Goal: Task Accomplishment & Management: Complete application form

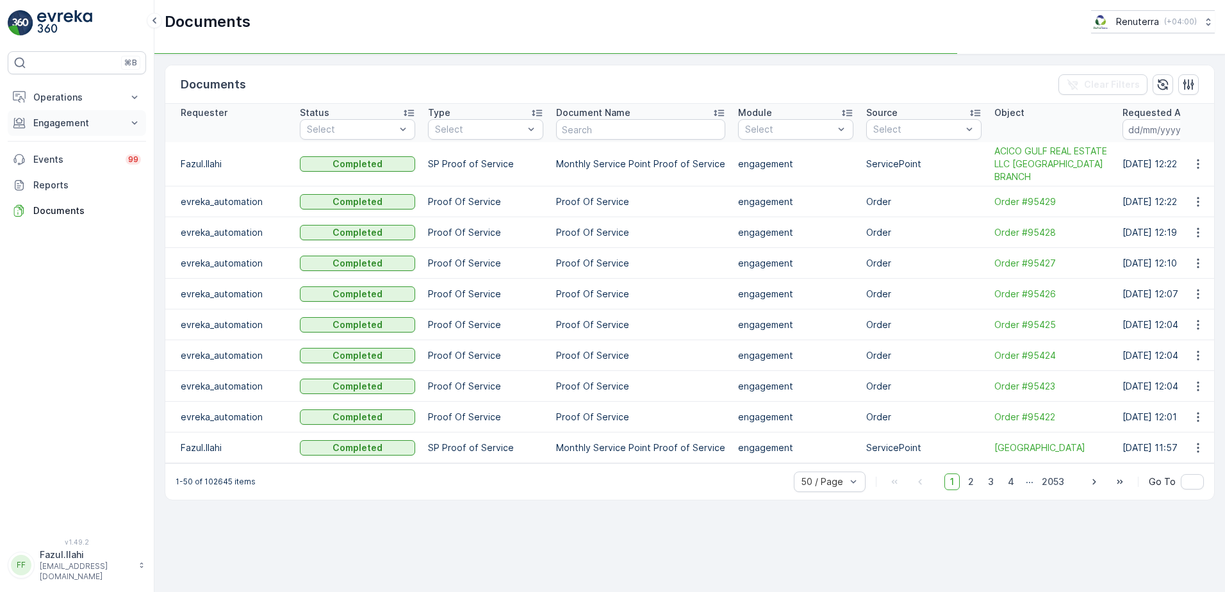
click at [81, 126] on p "Engagement" at bounding box center [76, 123] width 87 height 13
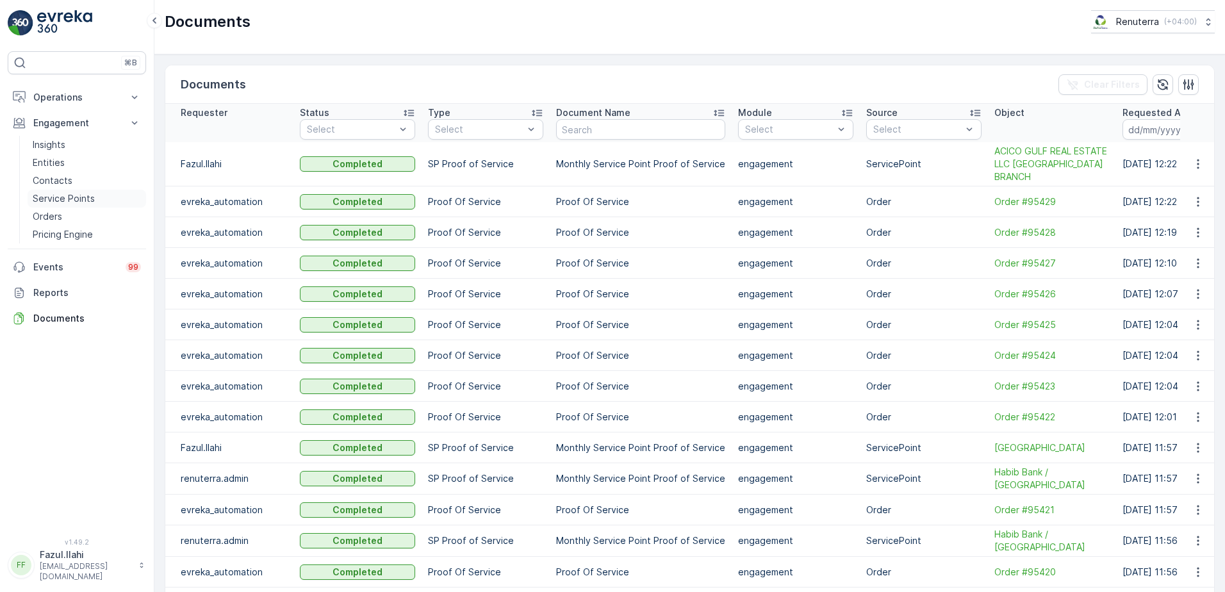
click at [64, 201] on p "Service Points" at bounding box center [64, 198] width 62 height 13
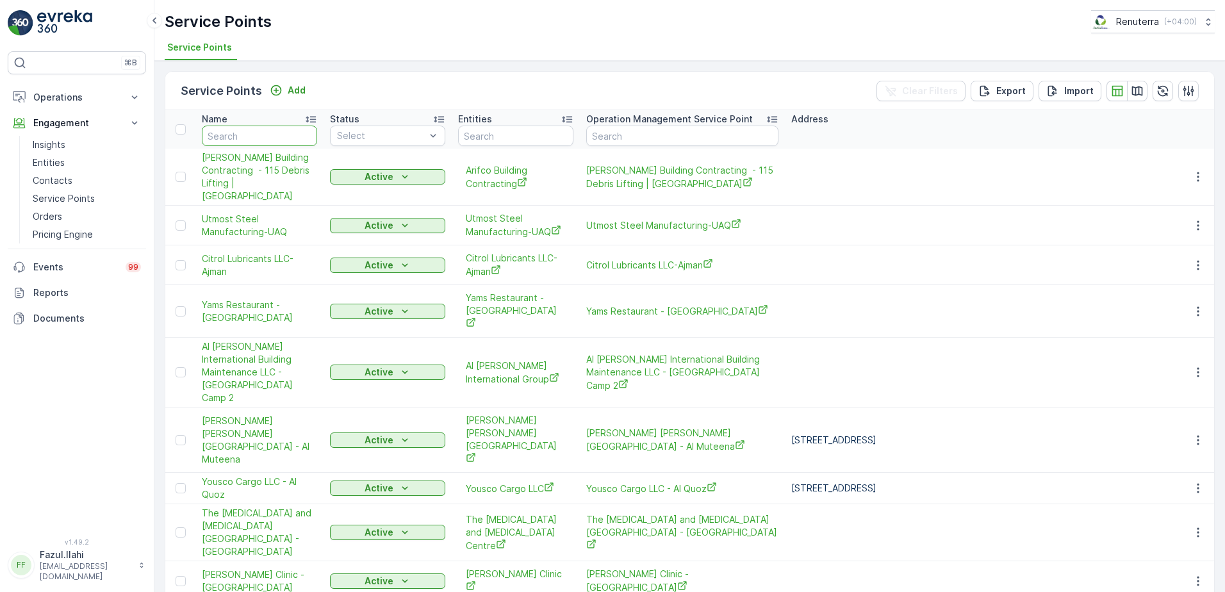
click at [265, 136] on input "text" at bounding box center [259, 136] width 115 height 21
type input "Al Nou"
click at [265, 136] on input "Al Nou" at bounding box center [259, 136] width 115 height 21
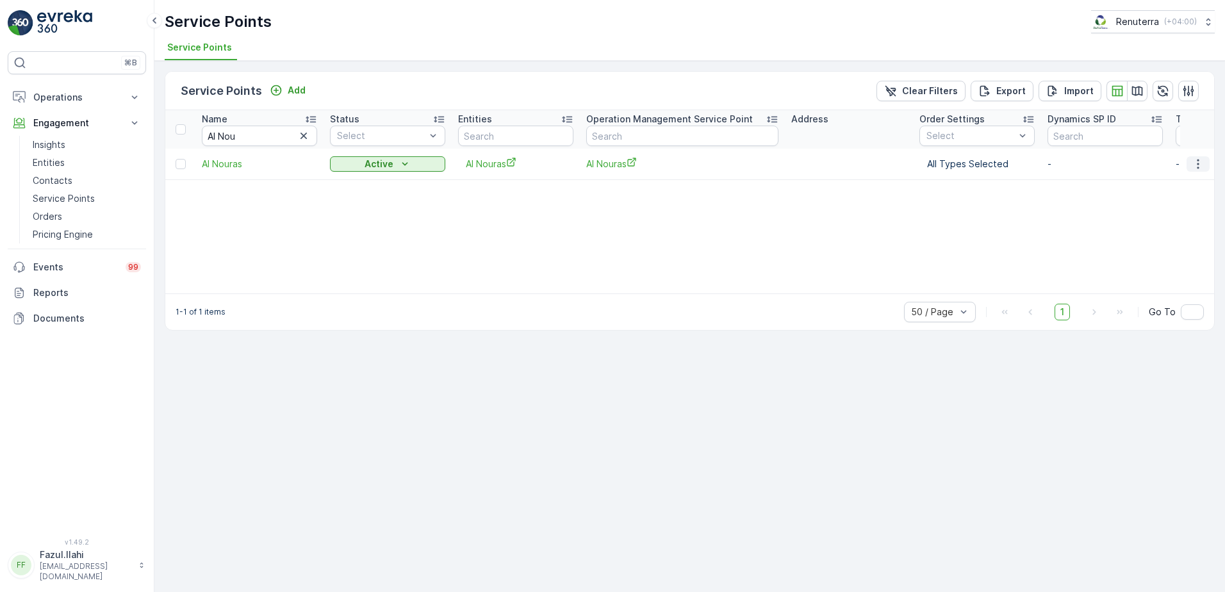
click at [1197, 163] on icon "button" at bounding box center [1198, 164] width 13 height 13
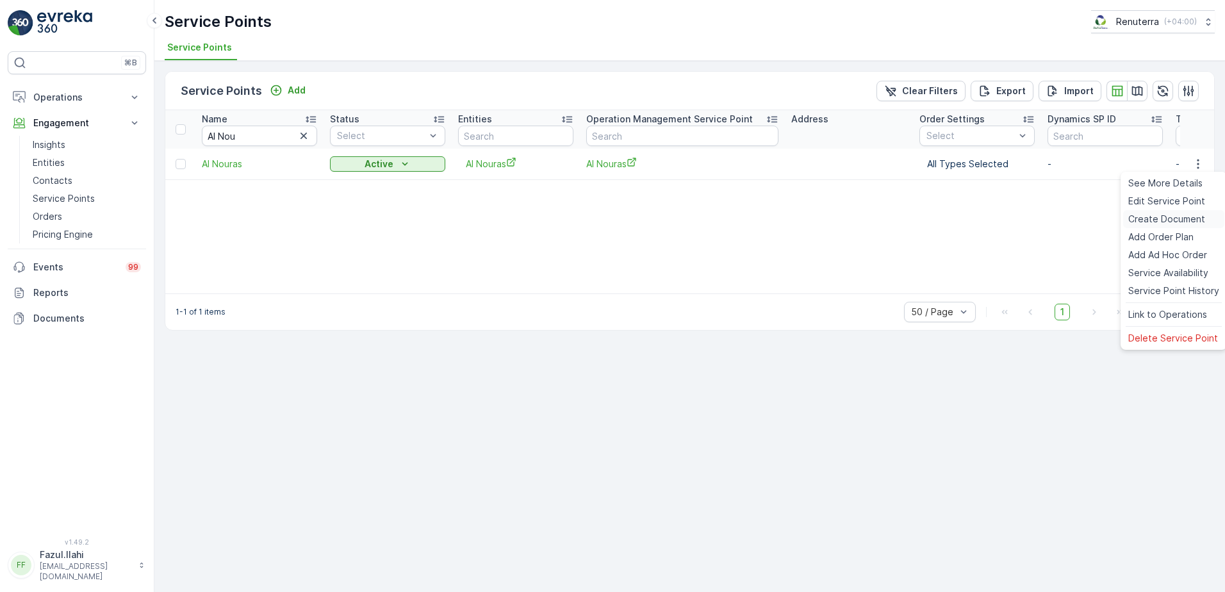
click at [1152, 222] on span "Create Document" at bounding box center [1167, 219] width 77 height 13
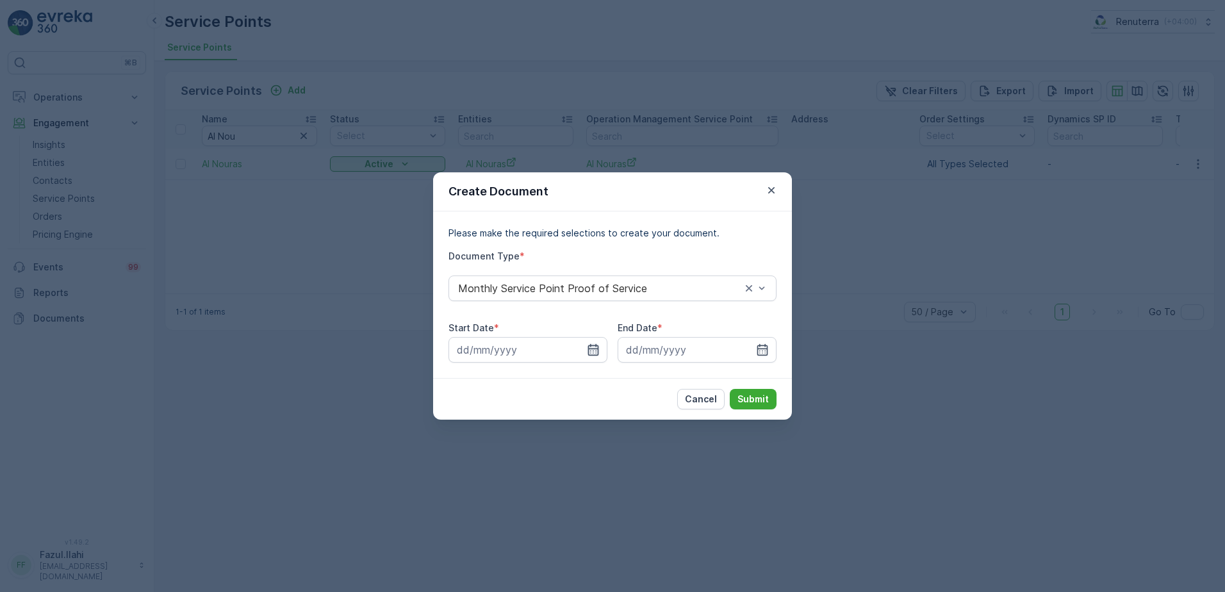
click at [598, 348] on icon "button" at bounding box center [593, 350] width 11 height 12
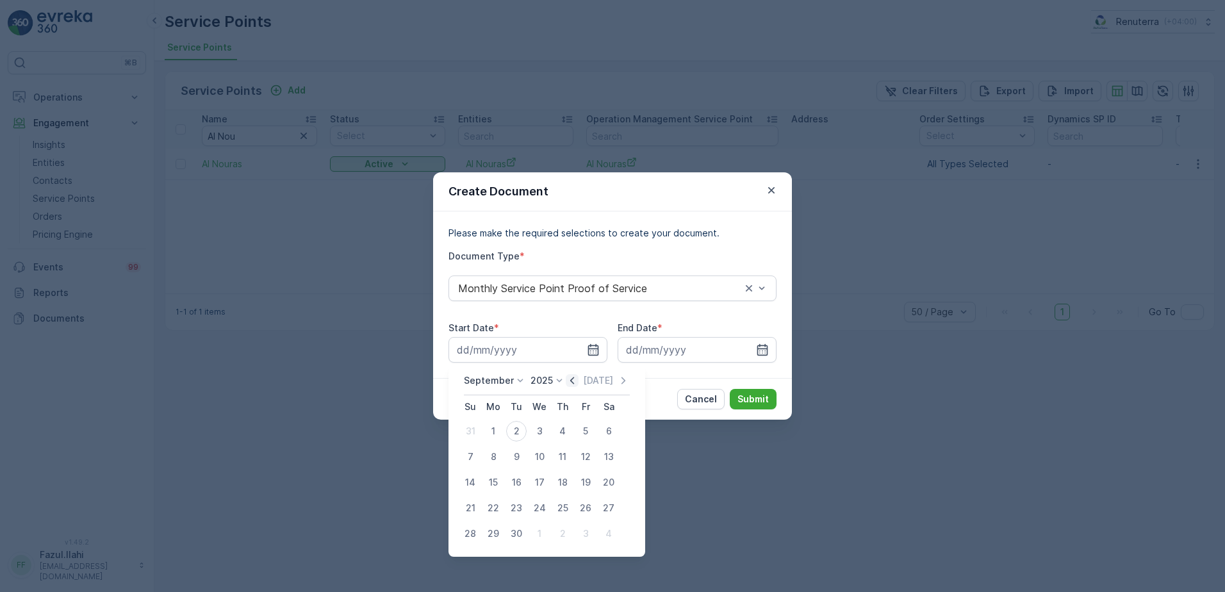
click at [570, 381] on icon "button" at bounding box center [572, 380] width 13 height 13
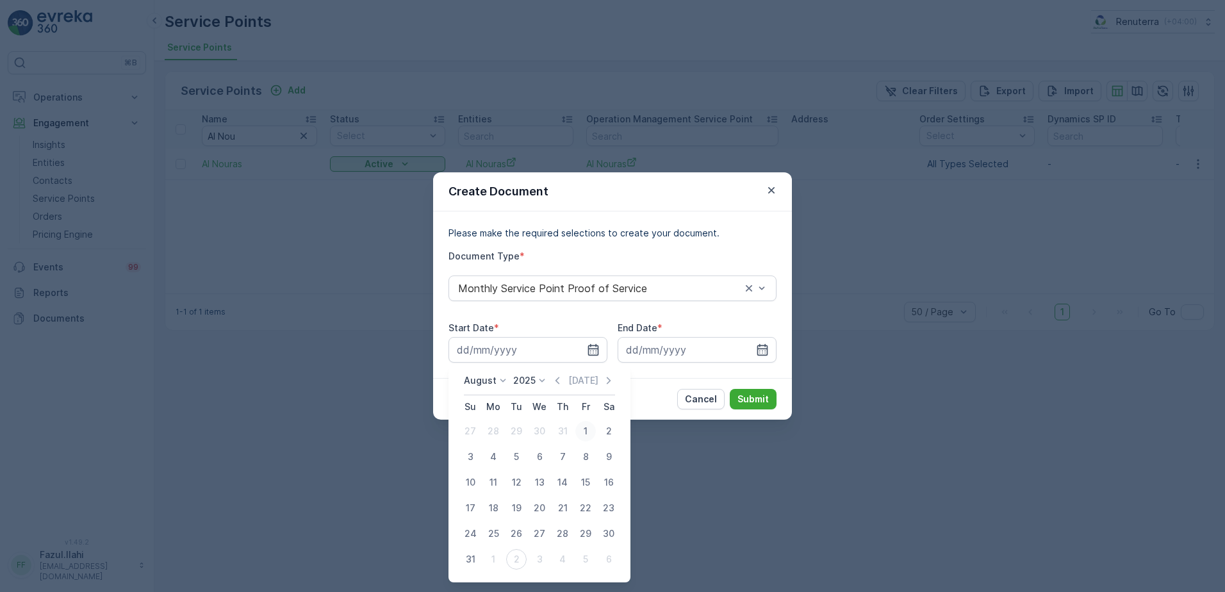
click at [584, 428] on div "1" at bounding box center [586, 431] width 21 height 21
type input "01.08.2025"
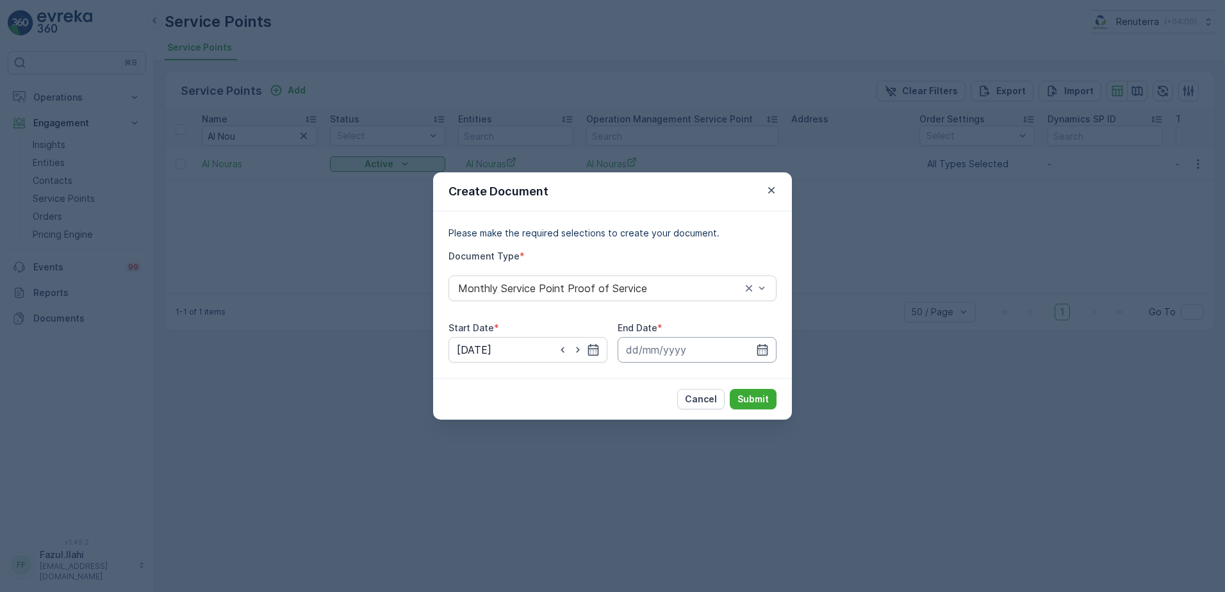
click at [771, 346] on input at bounding box center [697, 350] width 159 height 26
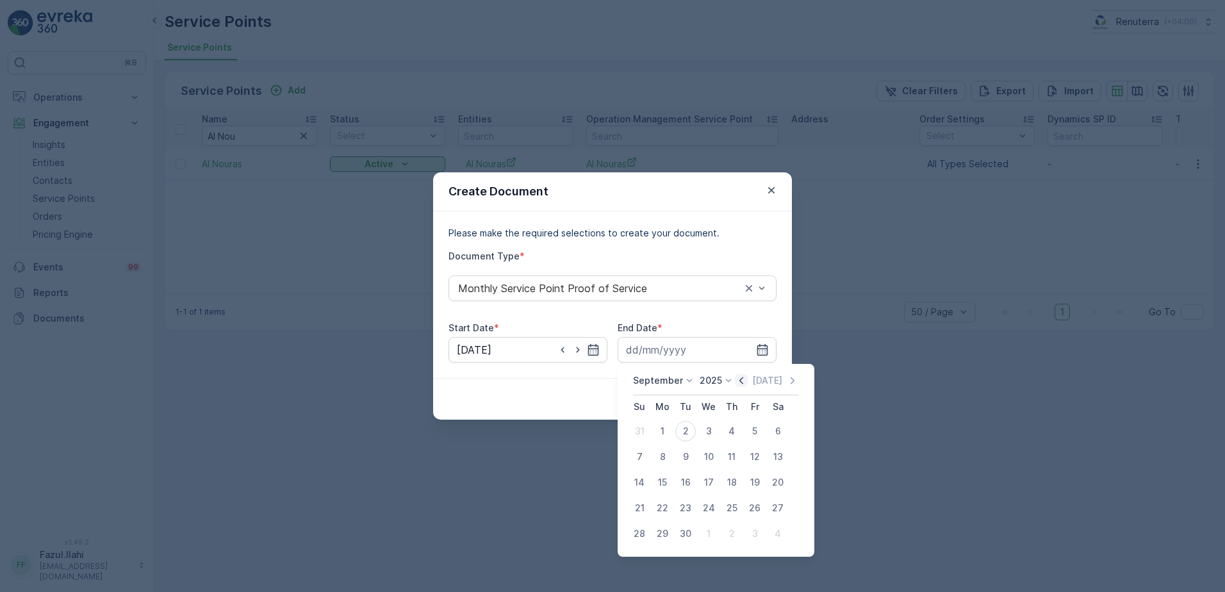
click at [741, 379] on icon "button" at bounding box center [741, 380] width 13 height 13
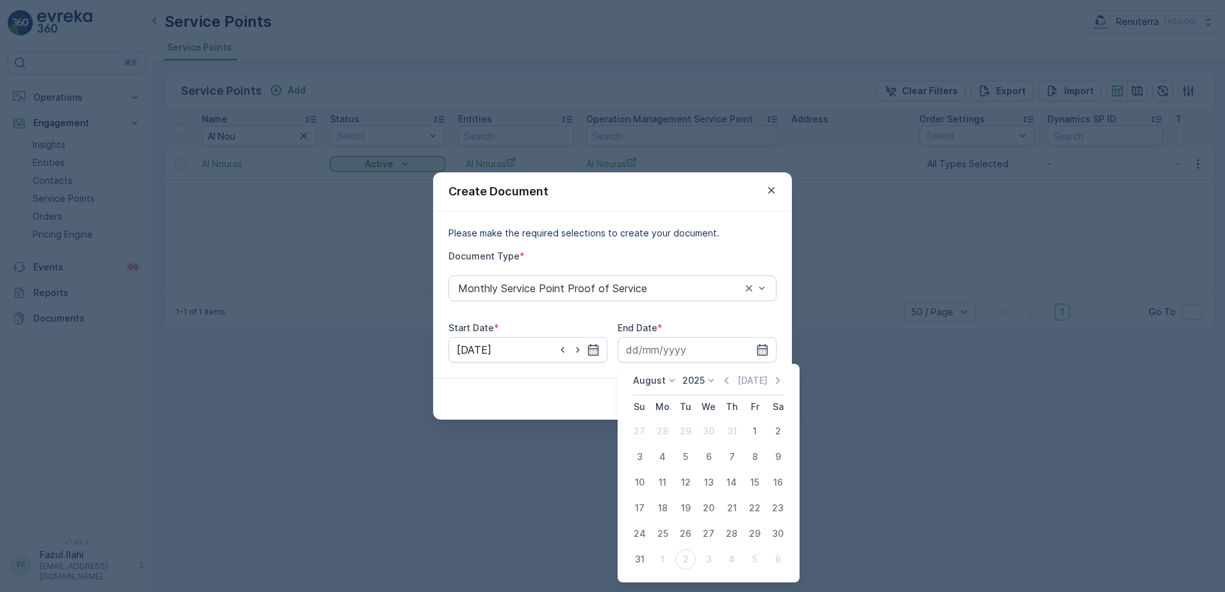
drag, startPoint x: 643, startPoint y: 557, endPoint x: 674, endPoint y: 542, distance: 34.4
click at [643, 554] on div "31" at bounding box center [639, 559] width 21 height 21
type input "31.08.2025"
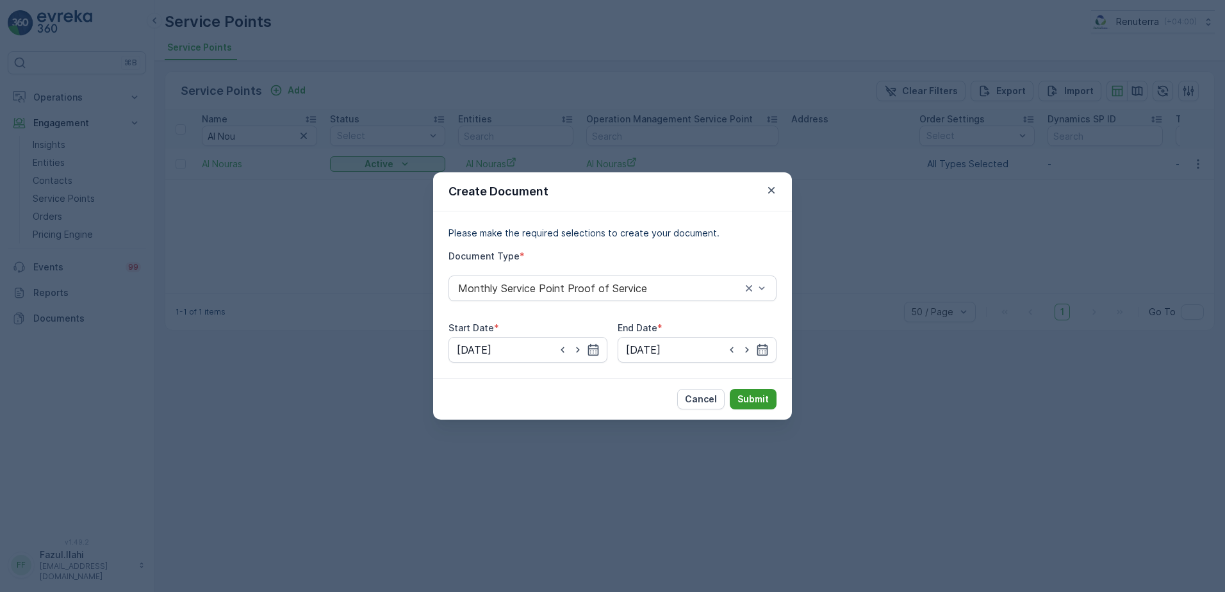
click at [758, 395] on p "Submit" at bounding box center [753, 399] width 31 height 13
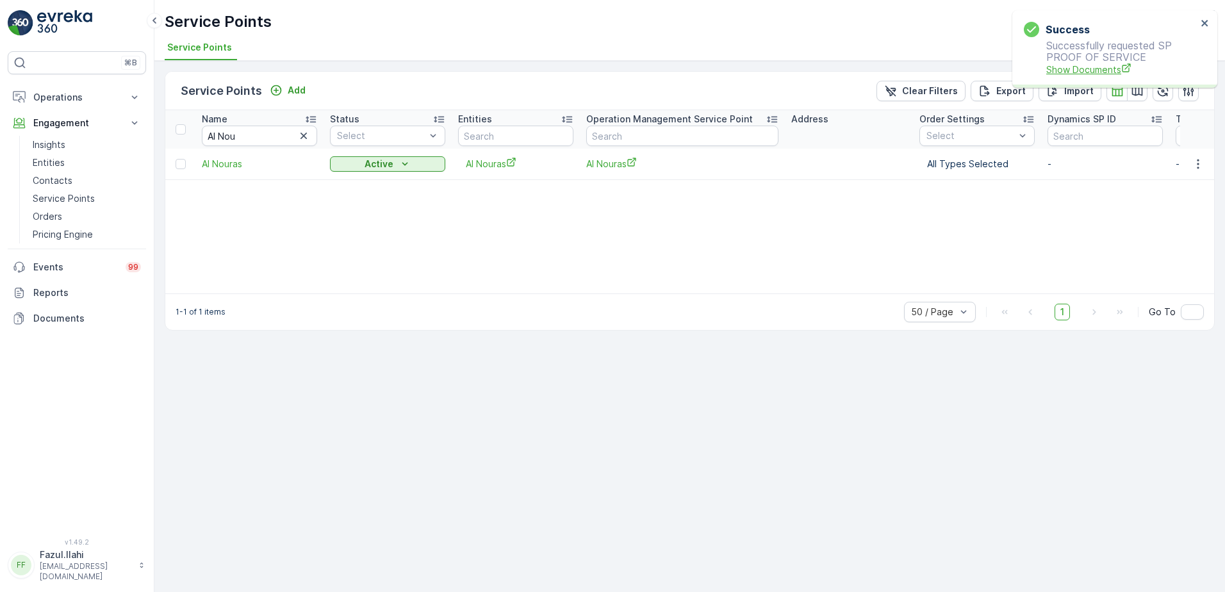
click at [1097, 69] on span "Show Documents" at bounding box center [1122, 69] width 151 height 13
click at [261, 131] on input "Al Nou" at bounding box center [259, 136] width 115 height 21
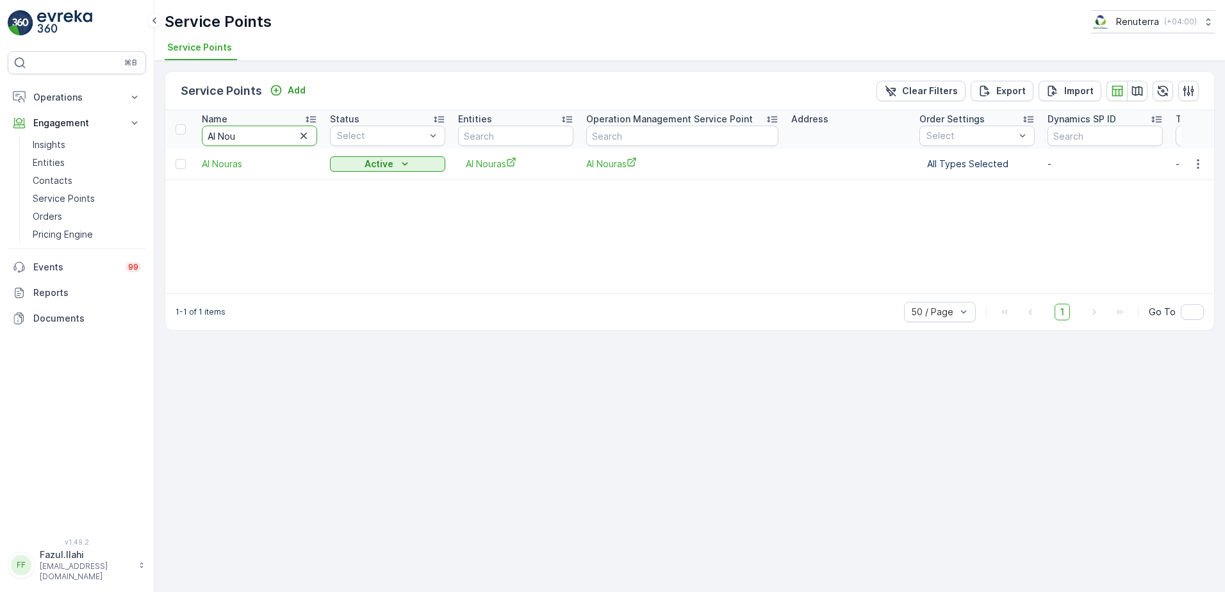
click at [261, 131] on input "Al Nou" at bounding box center [259, 136] width 115 height 21
type input "Imdaad"
click at [1198, 159] on icon "button" at bounding box center [1198, 164] width 13 height 13
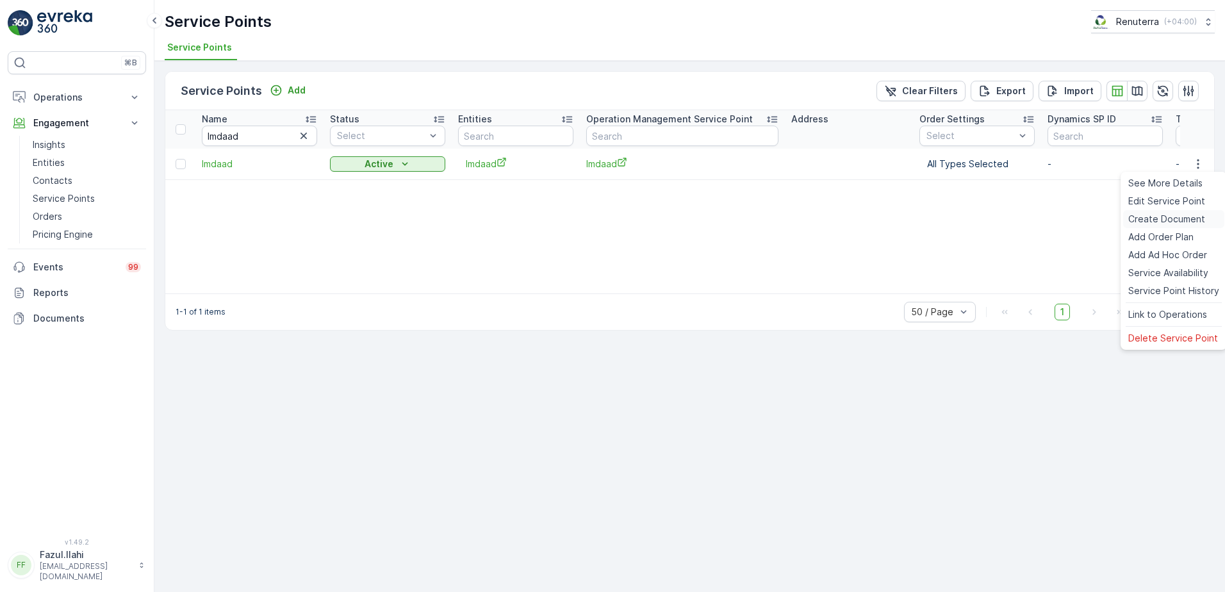
click at [1163, 213] on span "Create Document" at bounding box center [1167, 219] width 77 height 13
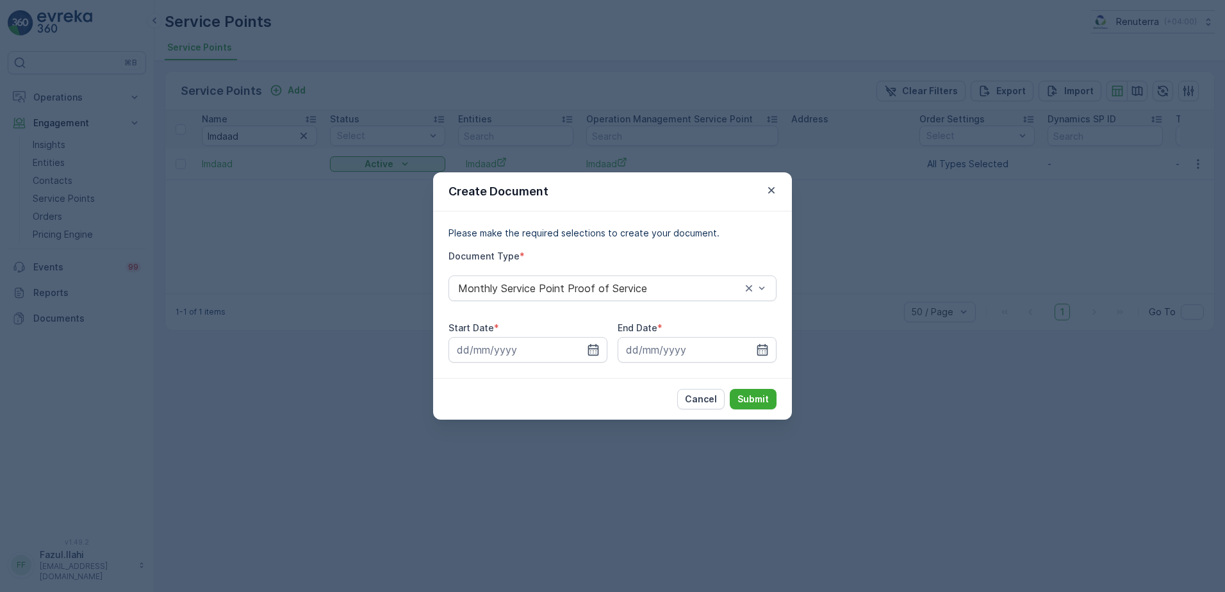
click at [601, 329] on div "Start Date *" at bounding box center [528, 328] width 159 height 13
click at [588, 348] on icon "button" at bounding box center [593, 350] width 11 height 12
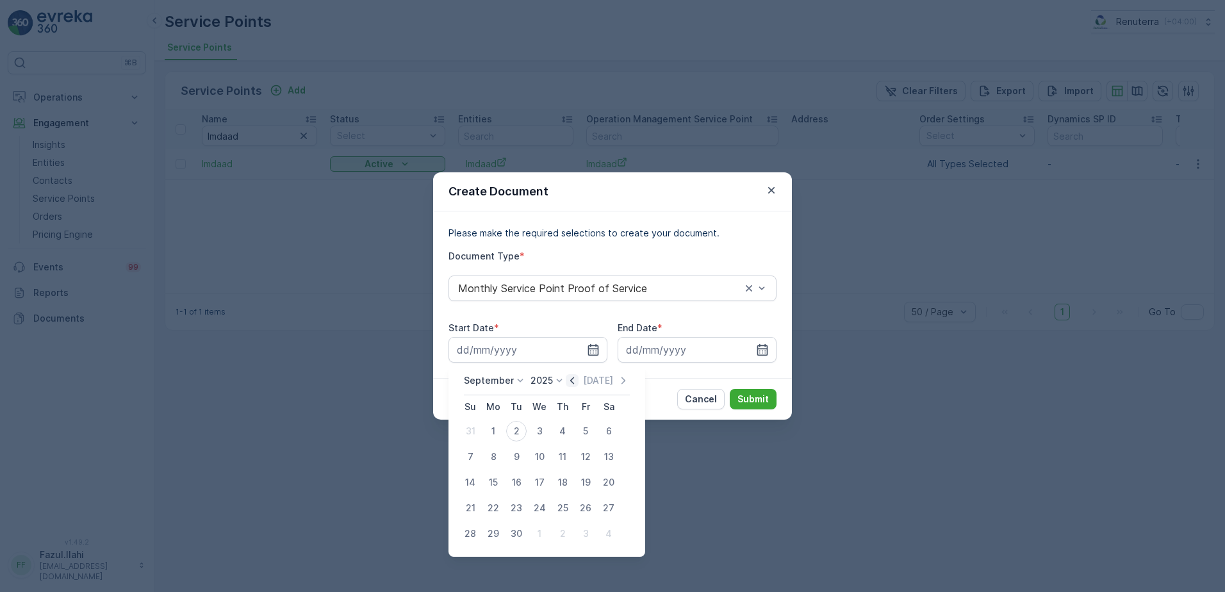
click at [567, 382] on icon "button" at bounding box center [572, 380] width 13 height 13
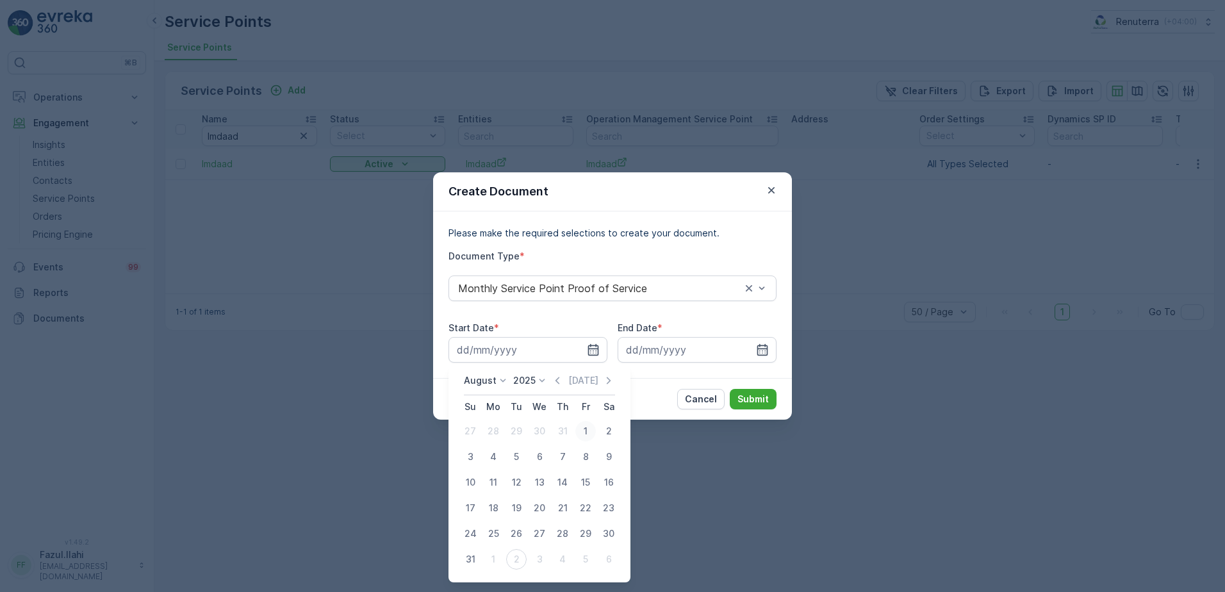
click at [583, 427] on div "1" at bounding box center [586, 431] width 21 height 21
type input "01.08.2025"
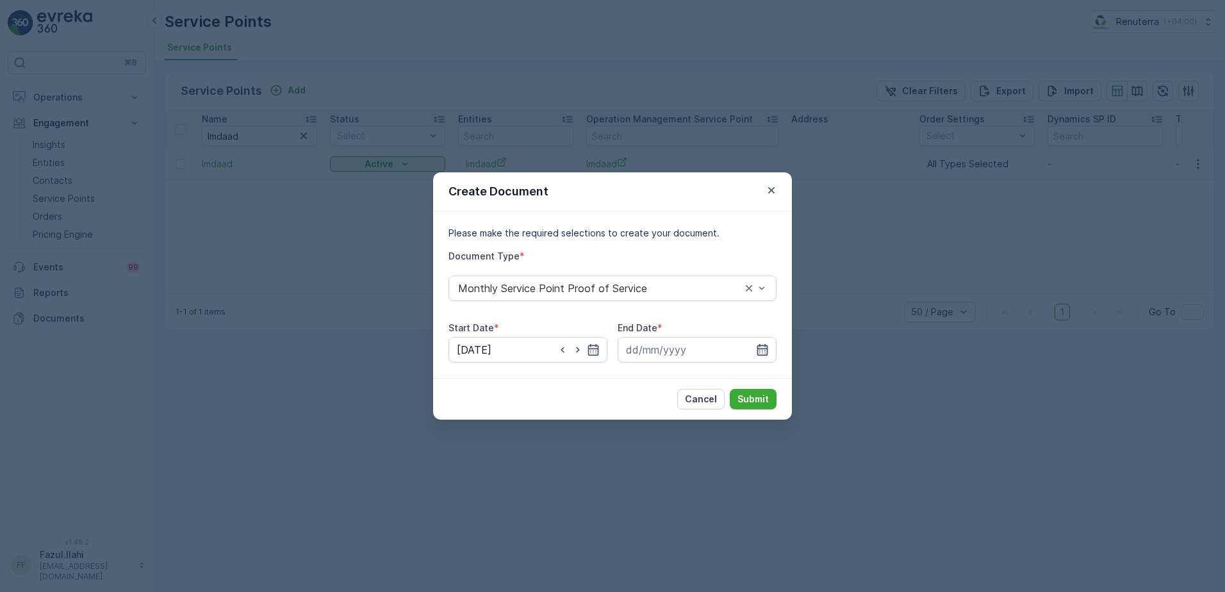
click at [758, 353] on icon "button" at bounding box center [763, 350] width 11 height 12
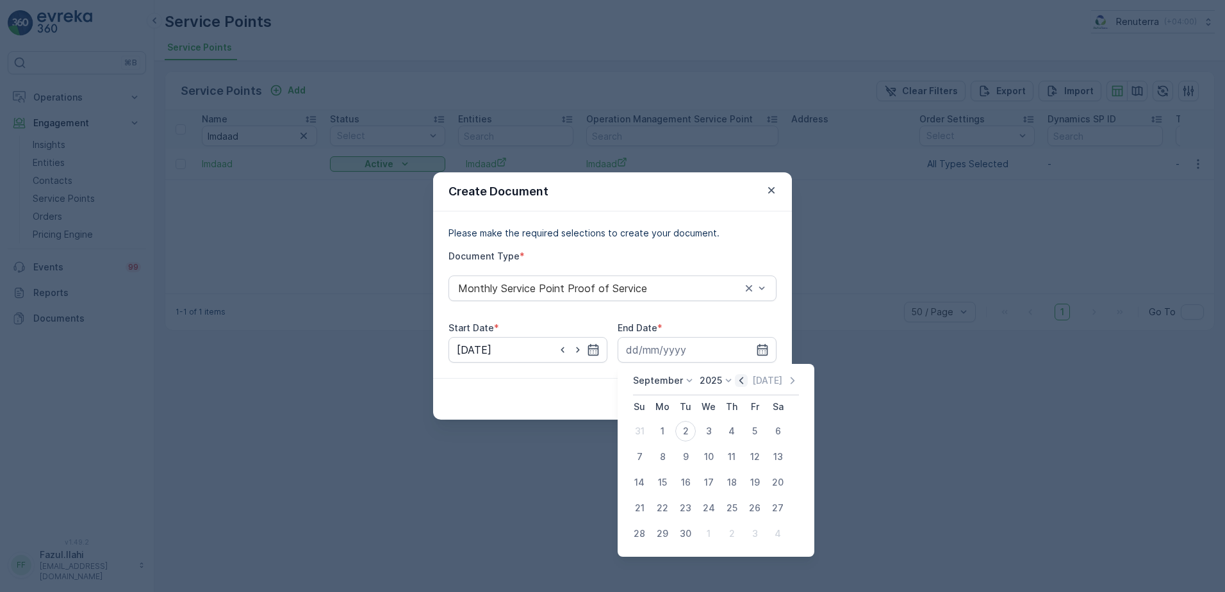
click at [740, 380] on icon "button" at bounding box center [742, 380] width 4 height 7
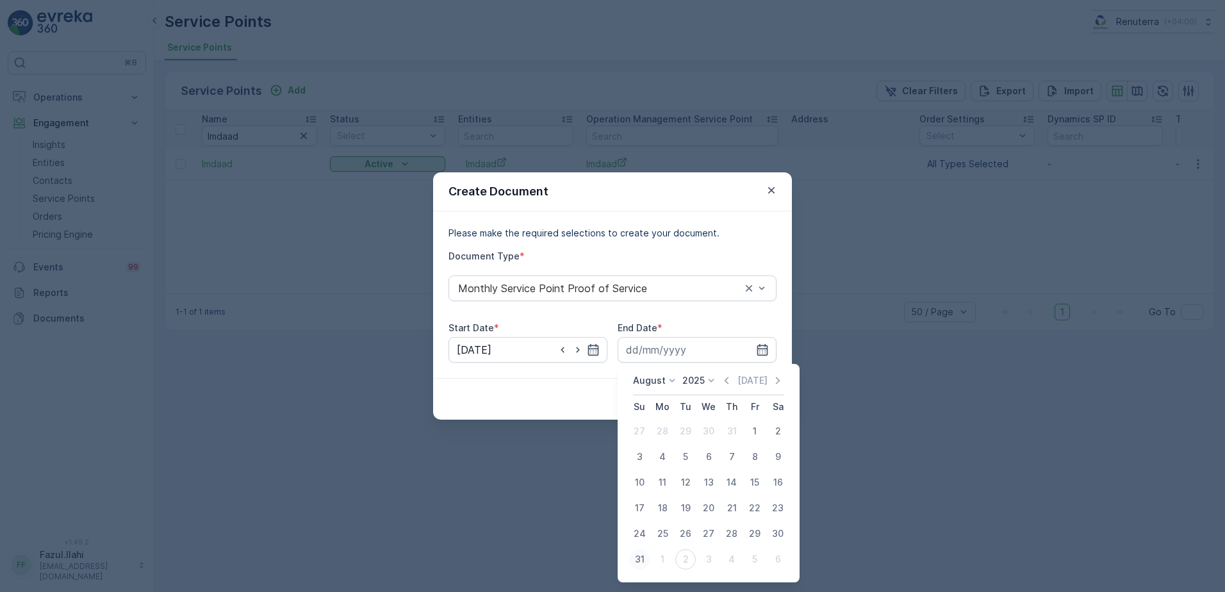
click at [638, 557] on div "31" at bounding box center [639, 559] width 21 height 21
type input "31.08.2025"
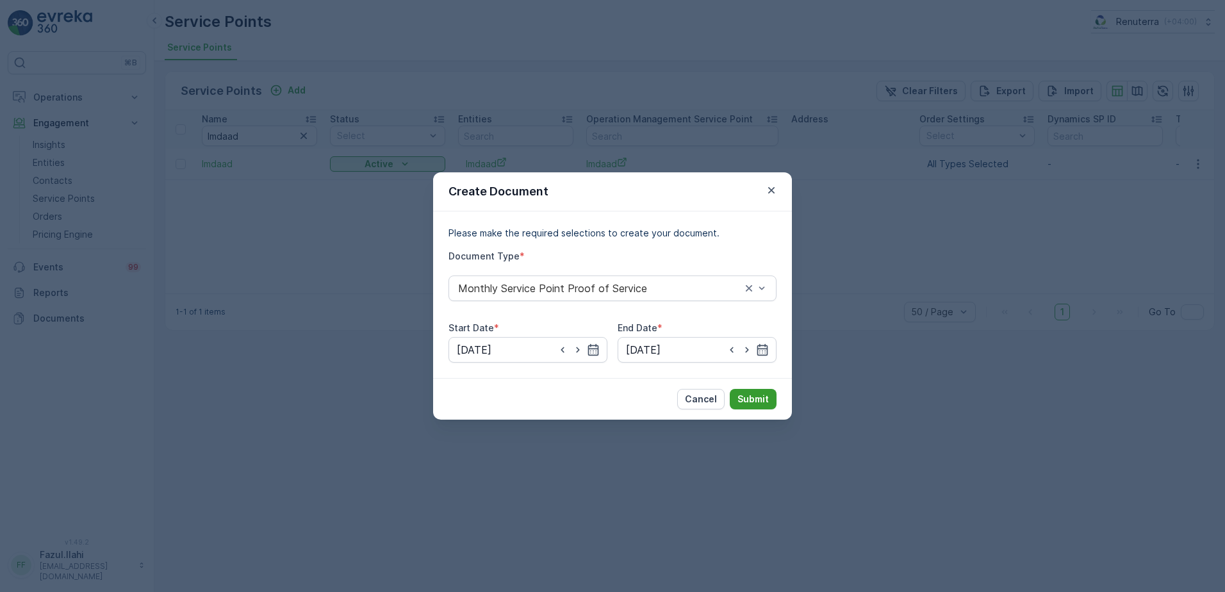
click at [760, 402] on p "Submit" at bounding box center [753, 399] width 31 height 13
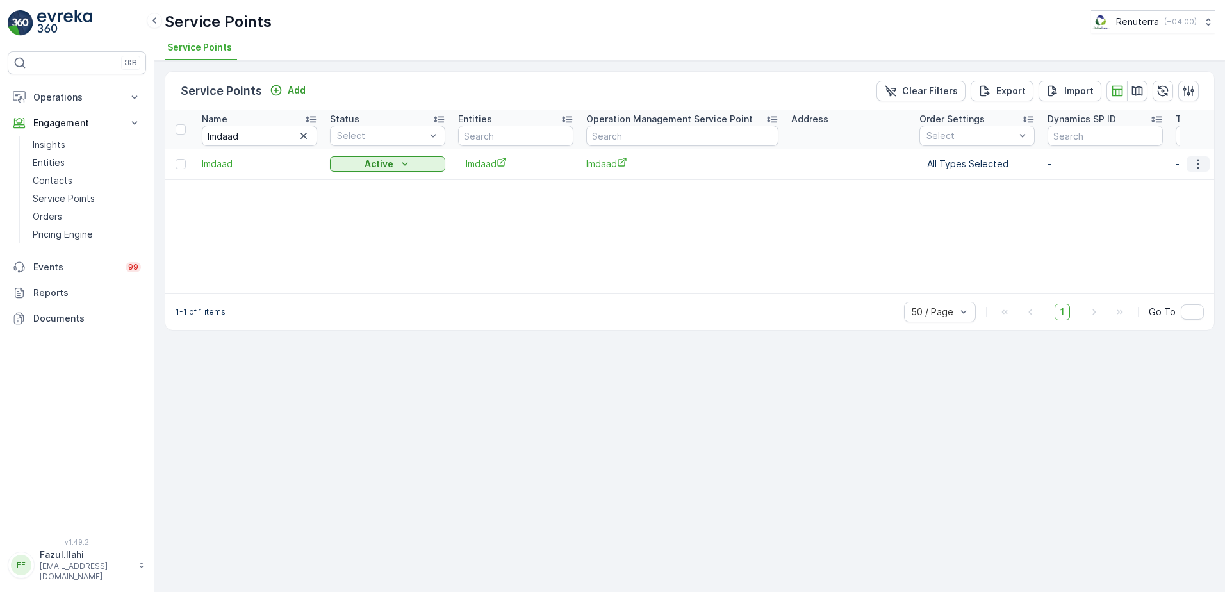
click at [1198, 165] on icon "button" at bounding box center [1198, 164] width 2 height 10
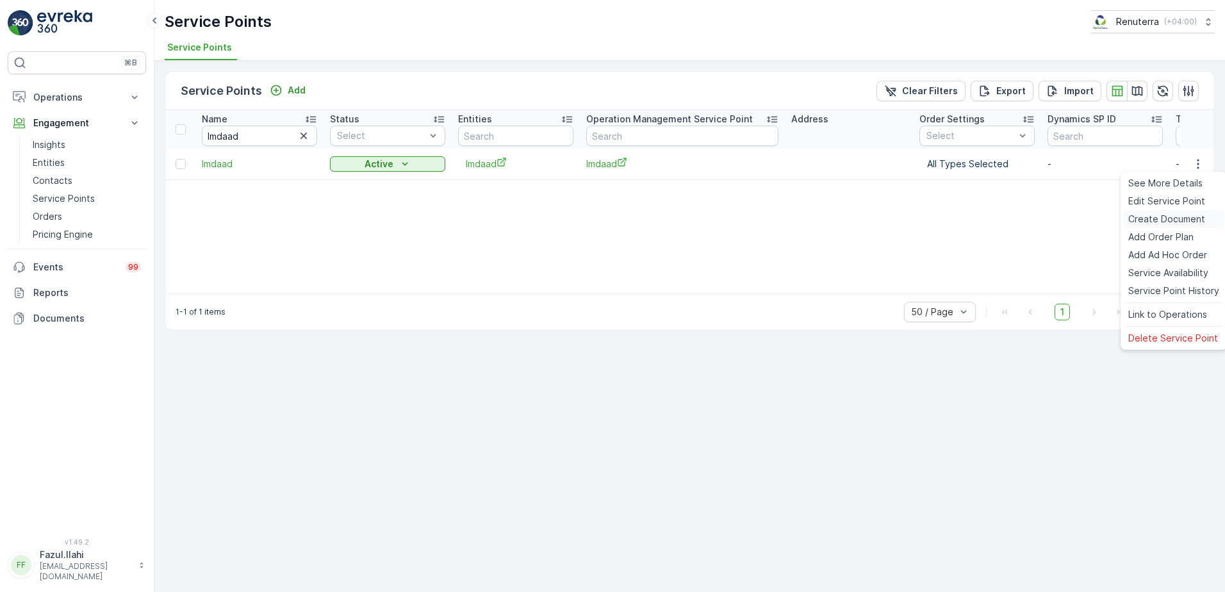
click at [1181, 221] on span "Create Document" at bounding box center [1167, 219] width 77 height 13
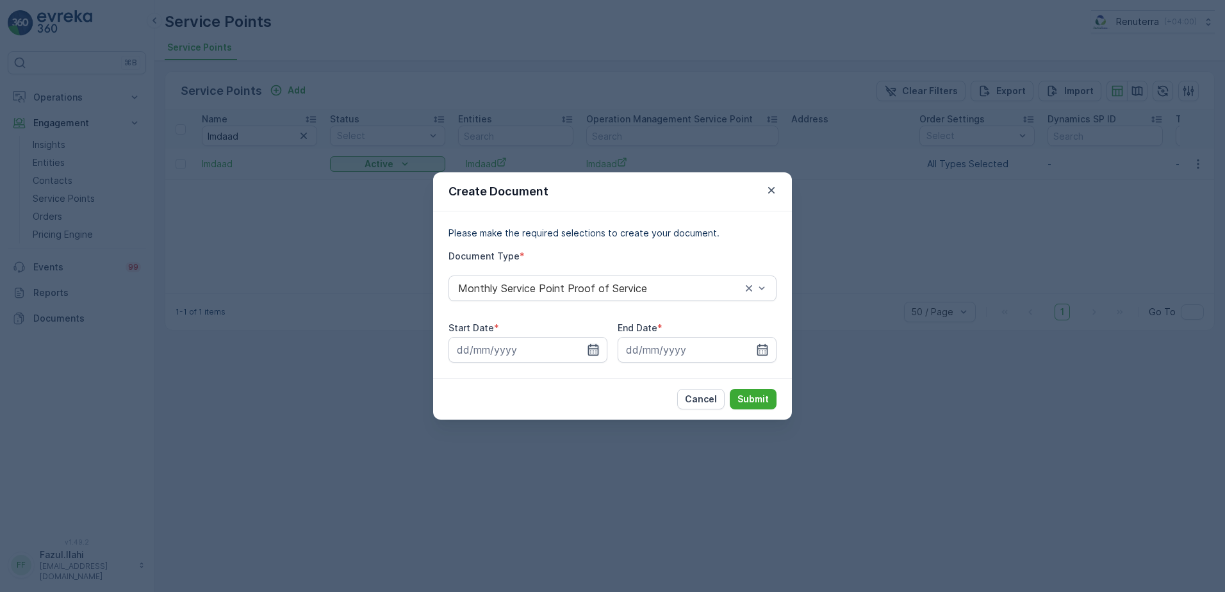
click at [597, 348] on icon "button" at bounding box center [593, 350] width 13 height 13
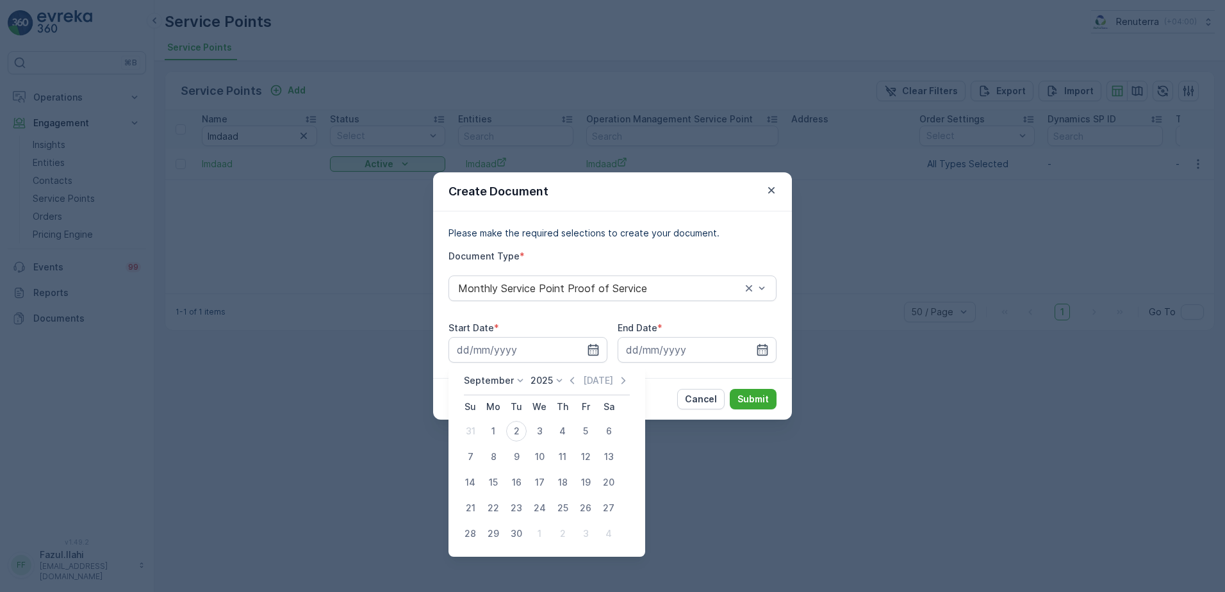
click at [570, 388] on div "September 2025 Today" at bounding box center [547, 384] width 166 height 21
click at [571, 379] on icon "button" at bounding box center [572, 380] width 13 height 13
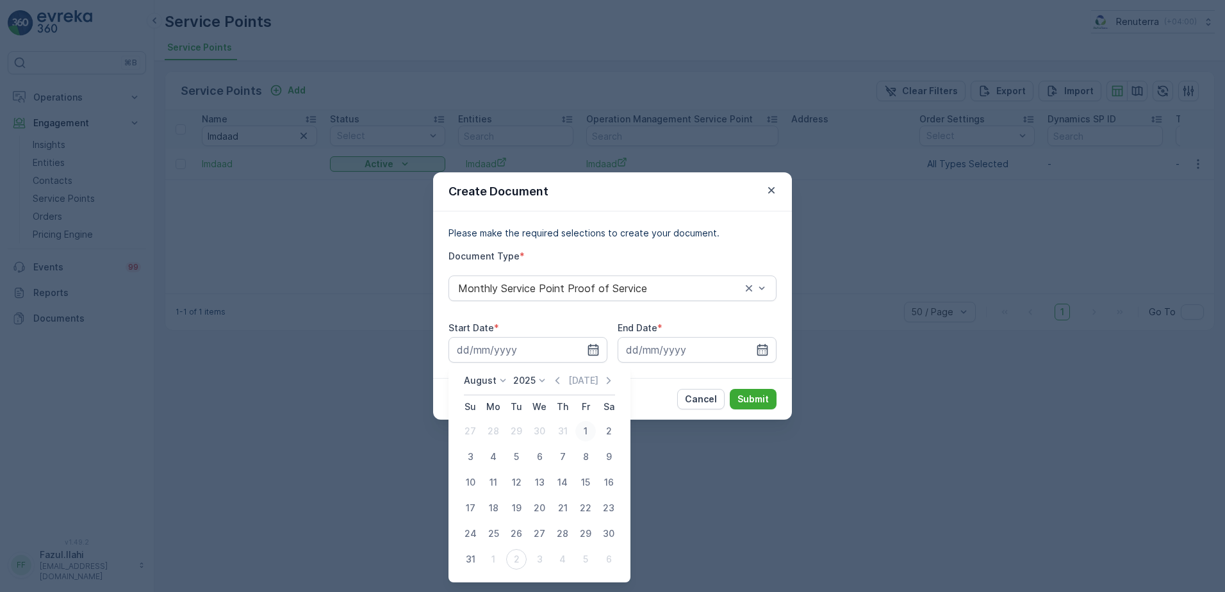
click at [582, 432] on div "1" at bounding box center [586, 431] width 21 height 21
type input "01.08.2025"
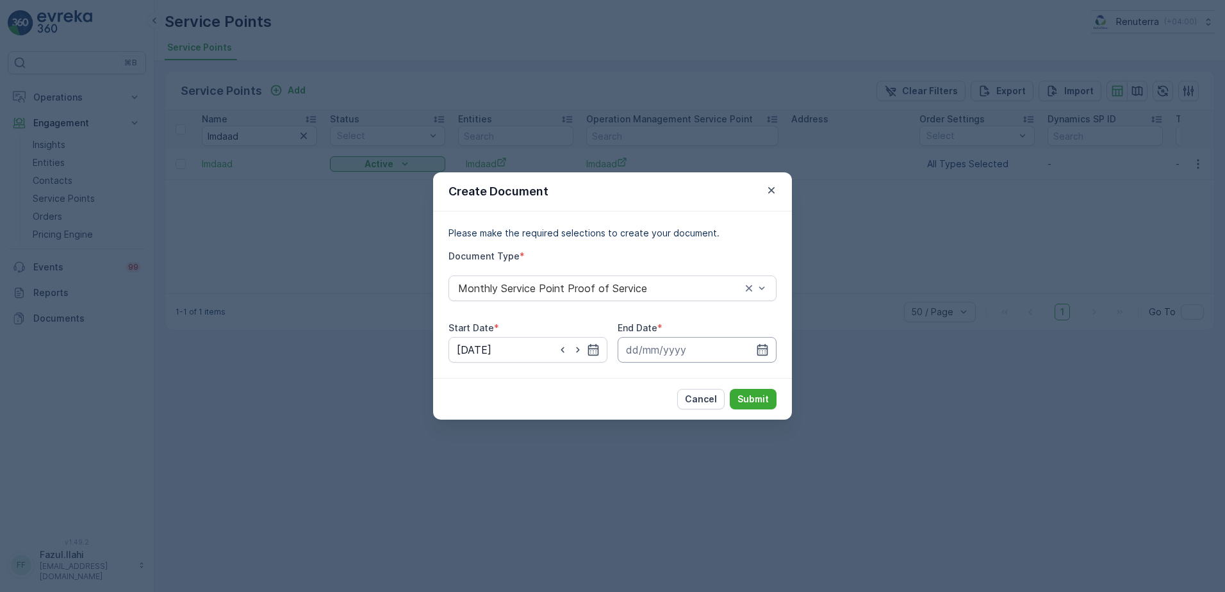
click at [754, 349] on input at bounding box center [697, 350] width 159 height 26
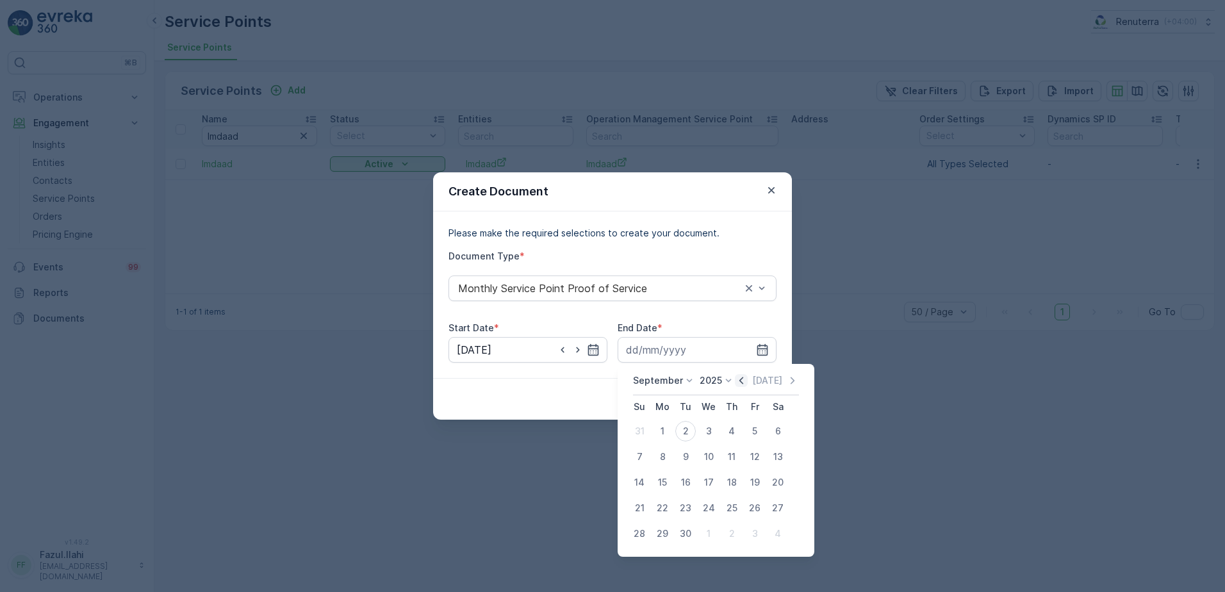
click at [737, 382] on icon "button" at bounding box center [741, 380] width 13 height 13
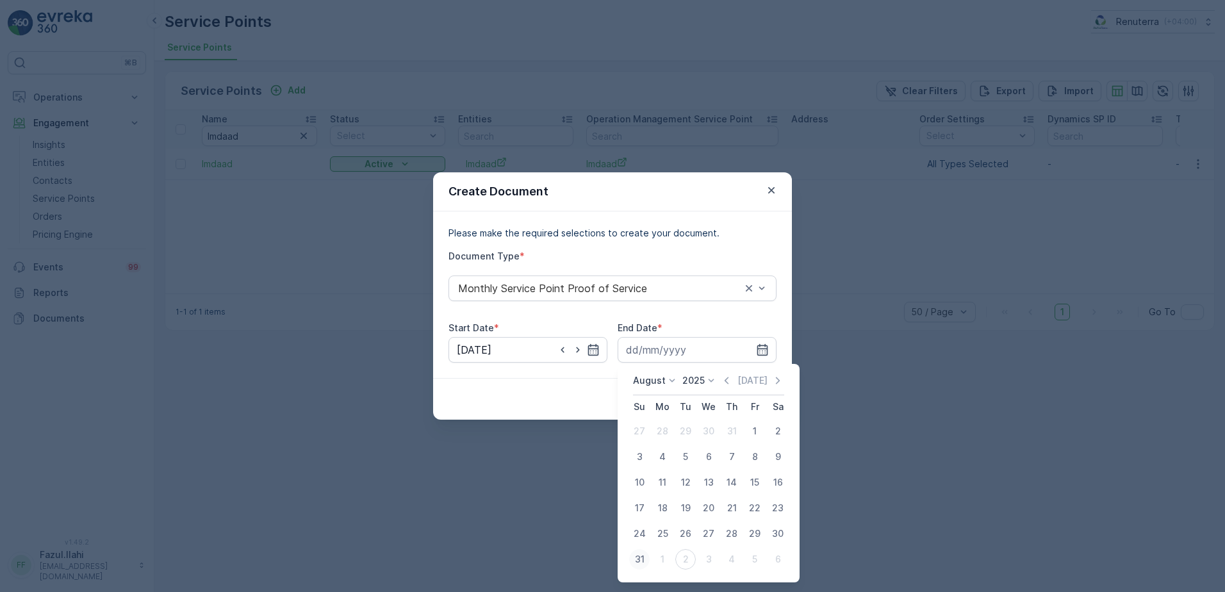
click at [643, 561] on div "31" at bounding box center [639, 559] width 21 height 21
type input "31.08.2025"
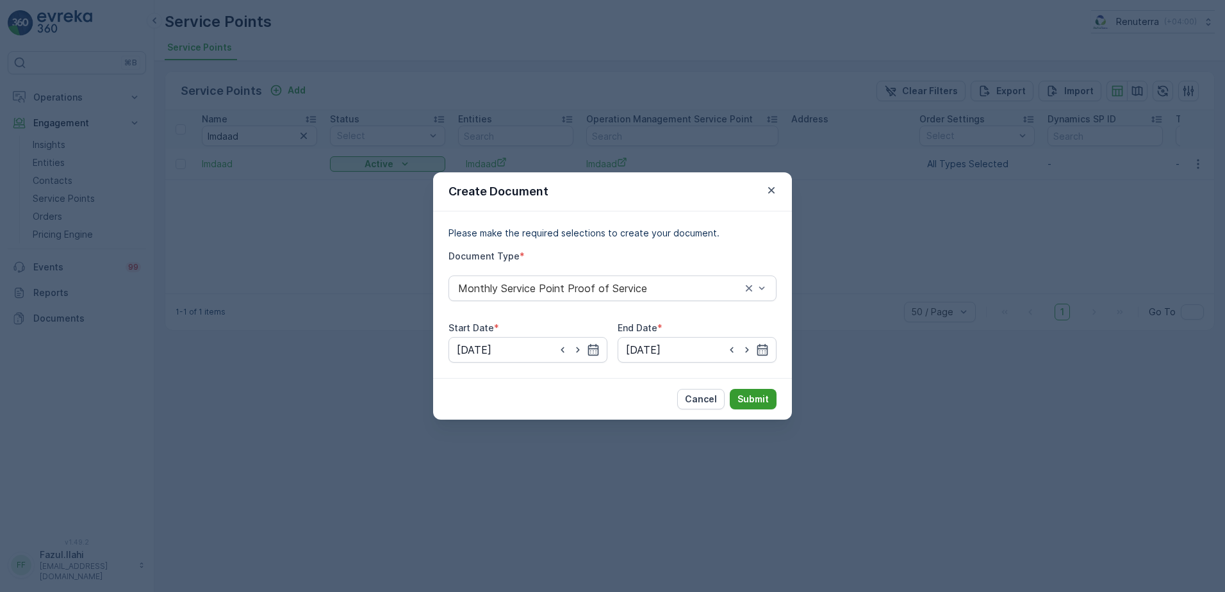
click at [759, 392] on button "Submit" at bounding box center [753, 399] width 47 height 21
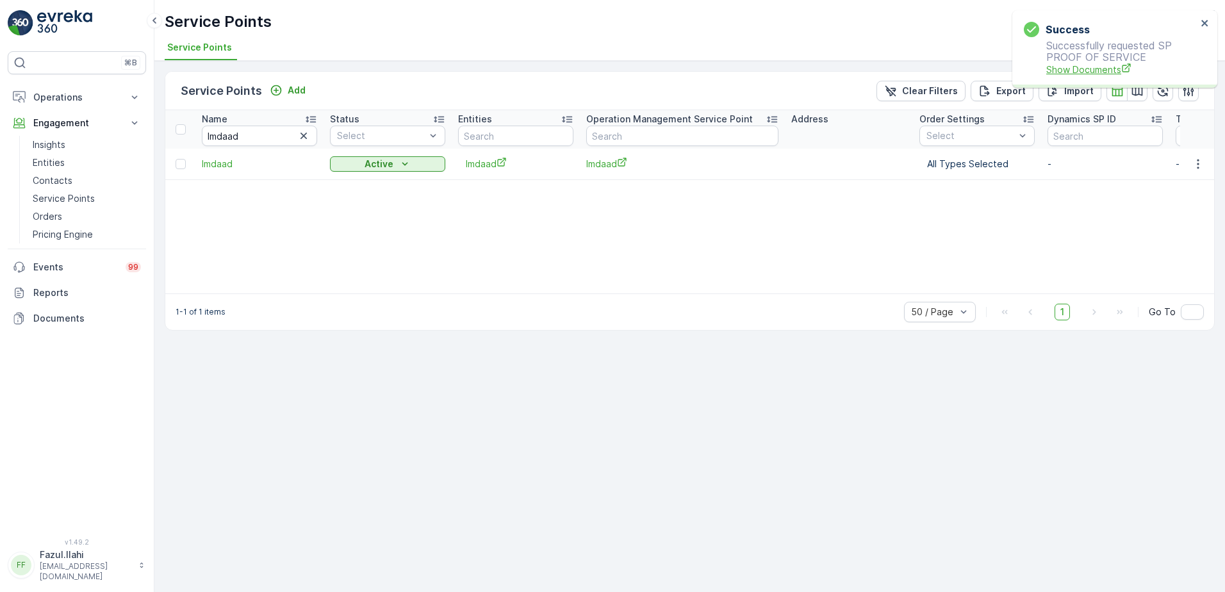
click at [1087, 67] on span "Show Documents" at bounding box center [1122, 69] width 151 height 13
click at [278, 129] on input "Imdaad" at bounding box center [259, 136] width 115 height 21
type input "a"
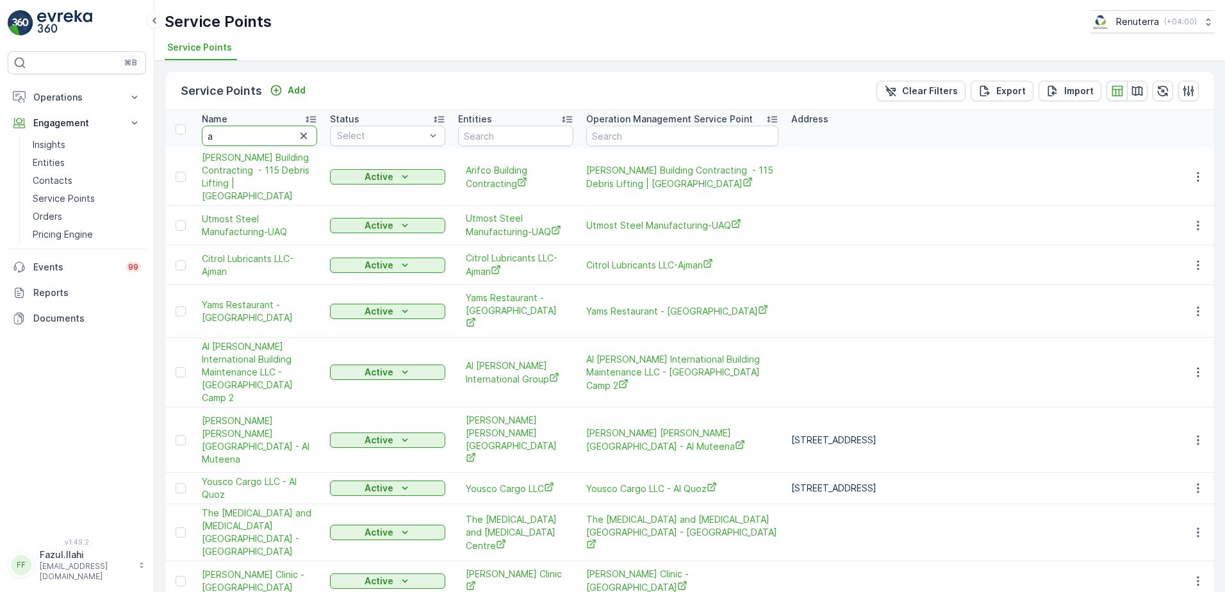
click at [278, 129] on input "a" at bounding box center [259, 136] width 115 height 21
type input "aA"
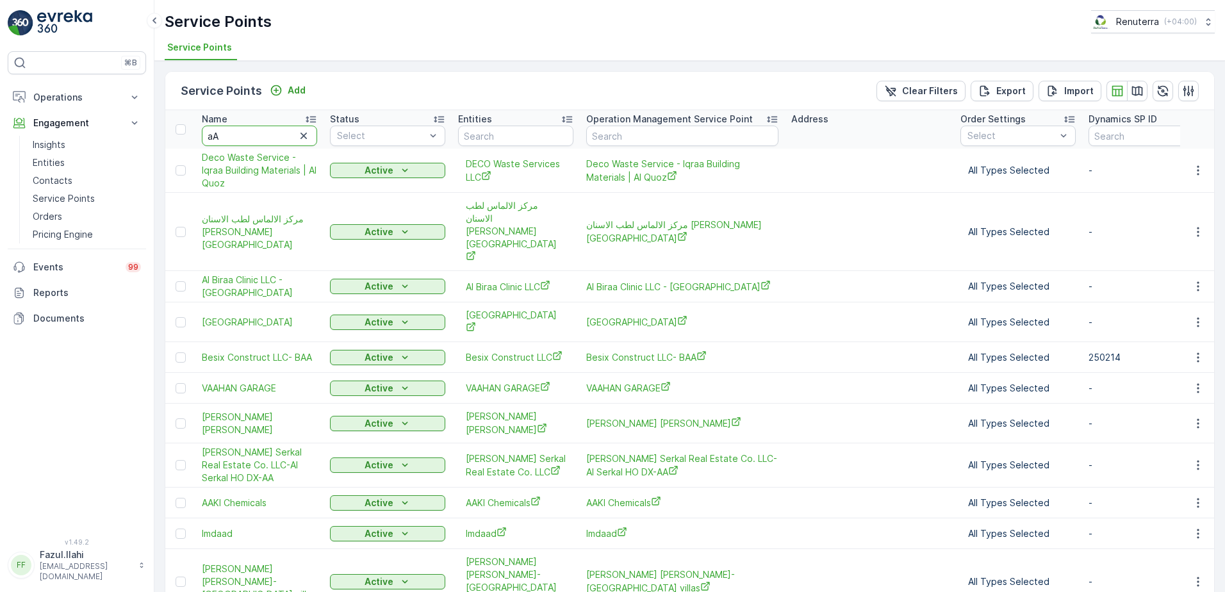
click at [278, 129] on input "aA" at bounding box center [259, 136] width 115 height 21
type input "American"
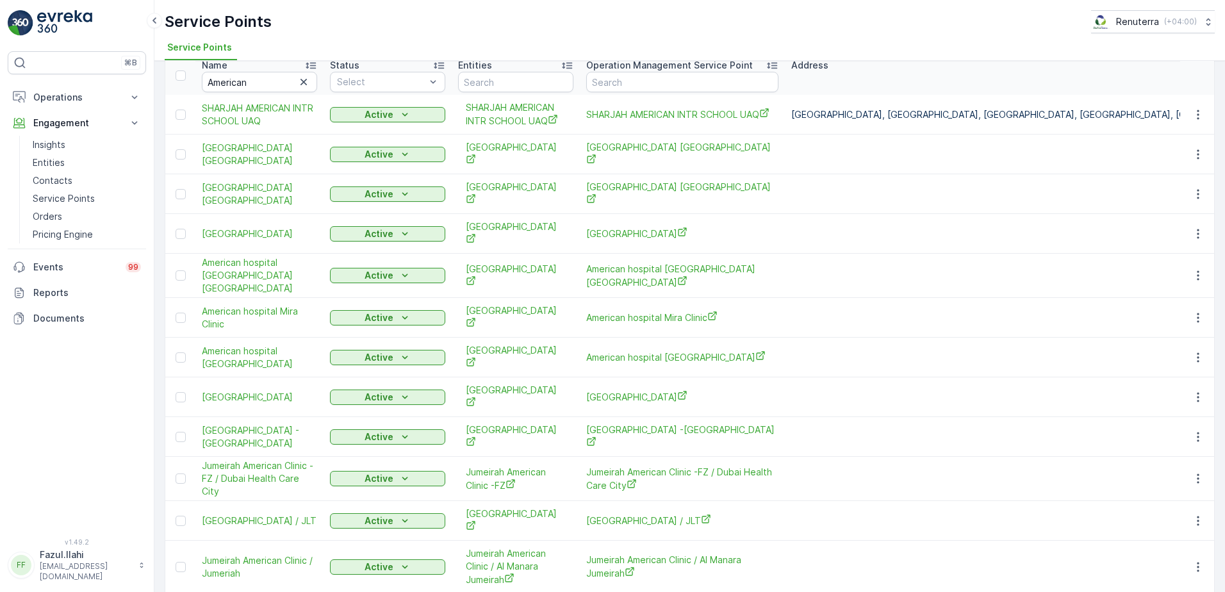
scroll to position [147, 0]
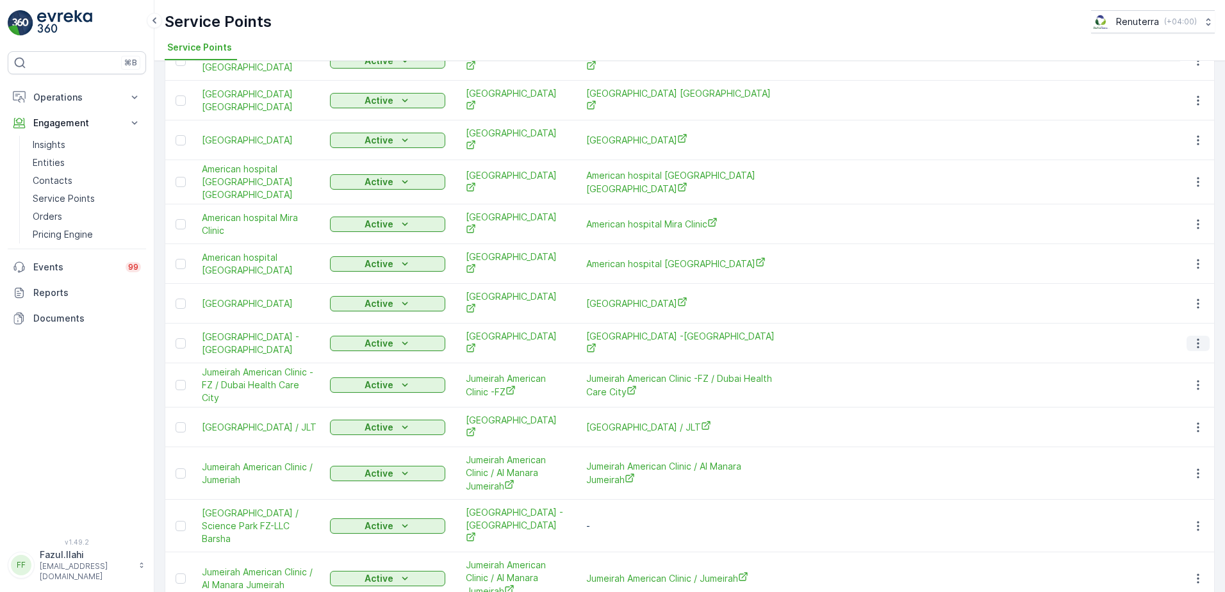
click at [1194, 337] on icon "button" at bounding box center [1198, 343] width 13 height 13
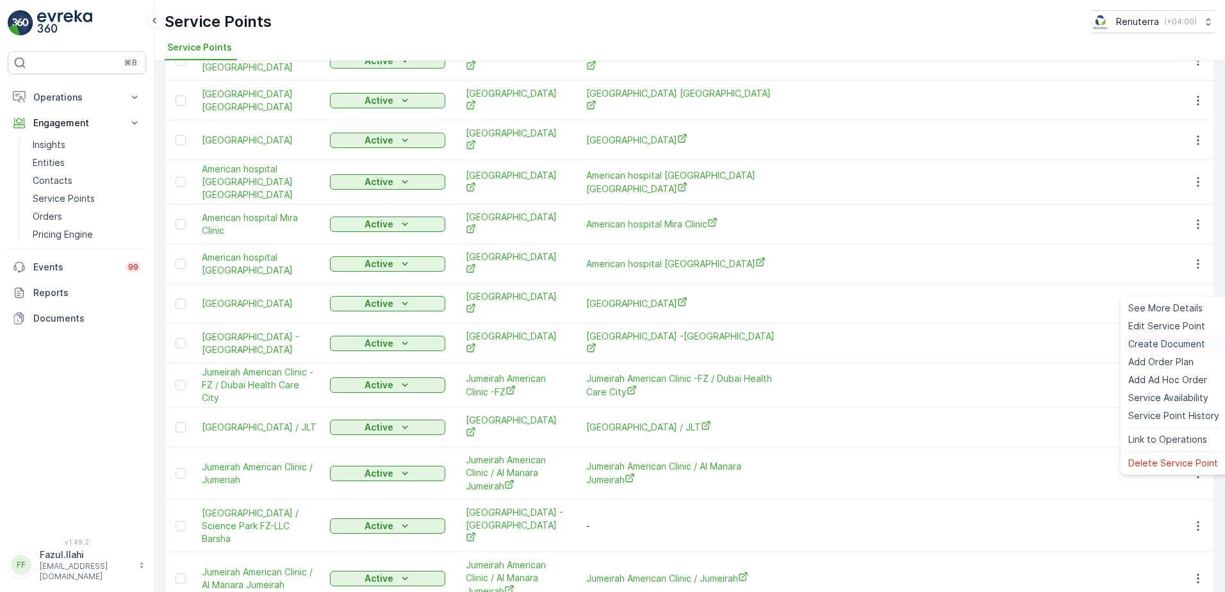
click at [1159, 343] on span "Create Document" at bounding box center [1167, 344] width 77 height 13
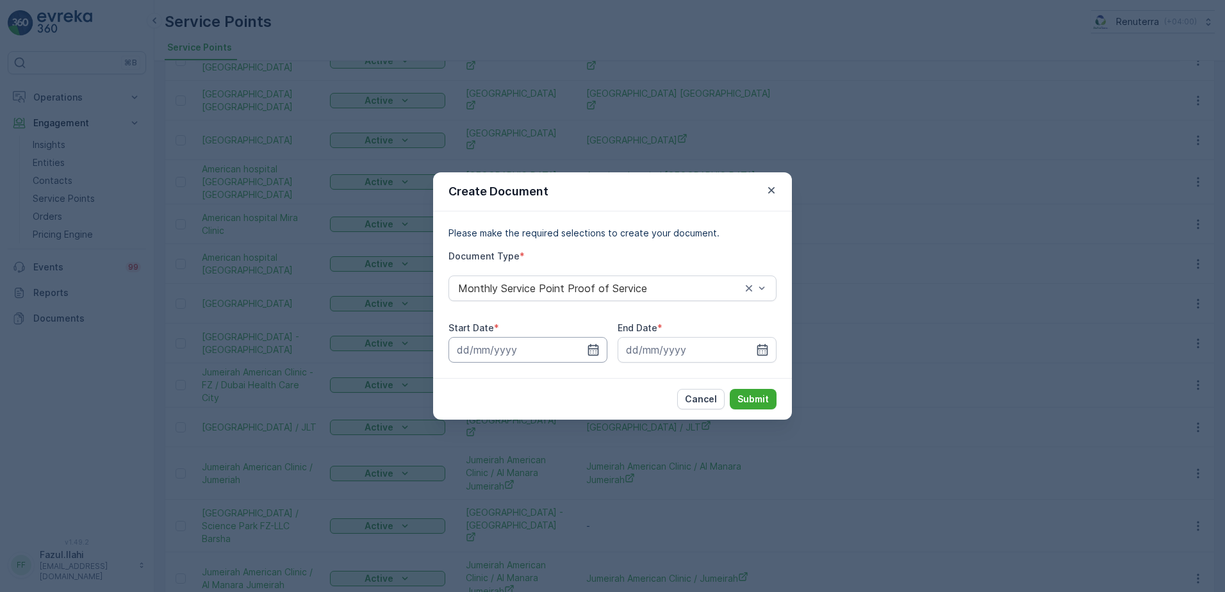
click at [598, 356] on input at bounding box center [528, 350] width 159 height 26
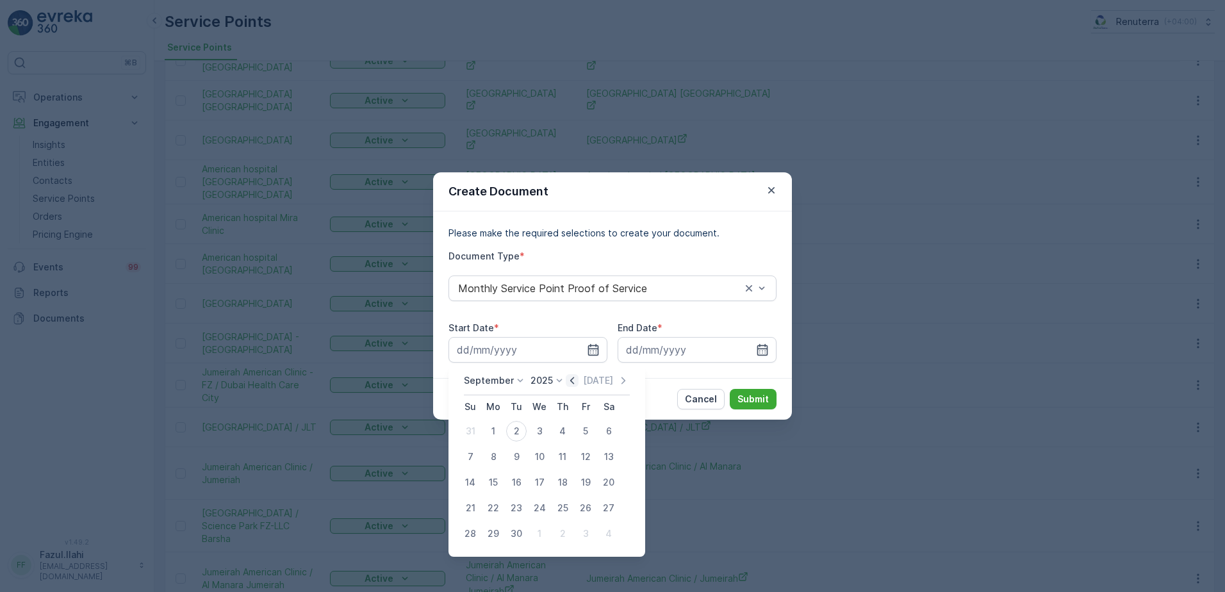
click at [575, 377] on icon "button" at bounding box center [572, 380] width 13 height 13
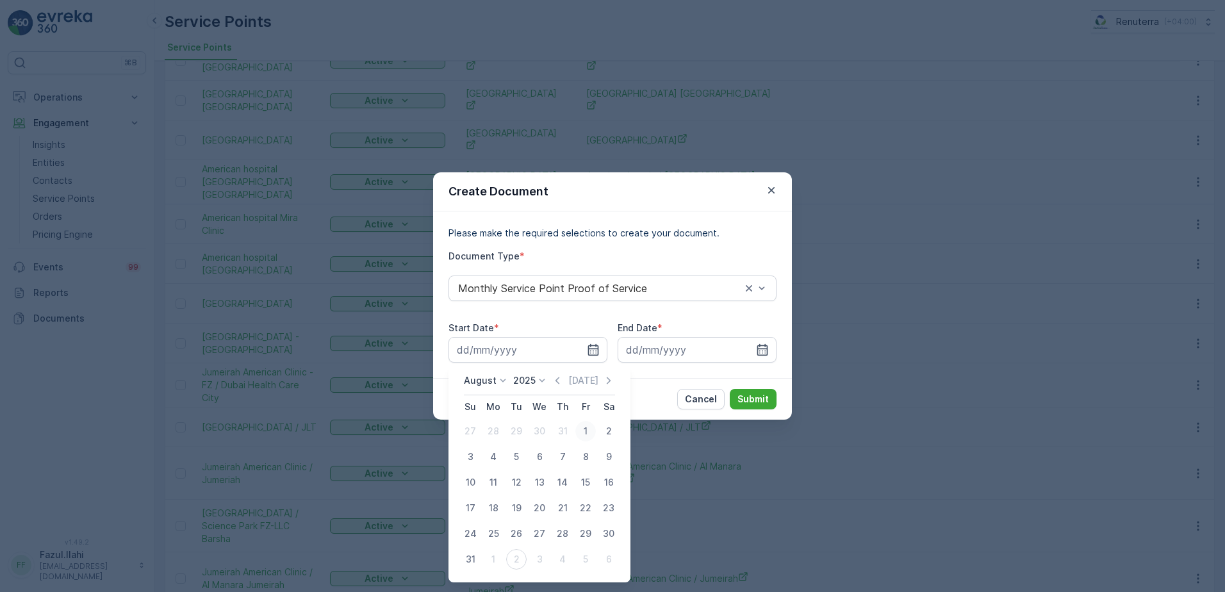
click at [588, 427] on div "1" at bounding box center [586, 431] width 21 height 21
type input "01.08.2025"
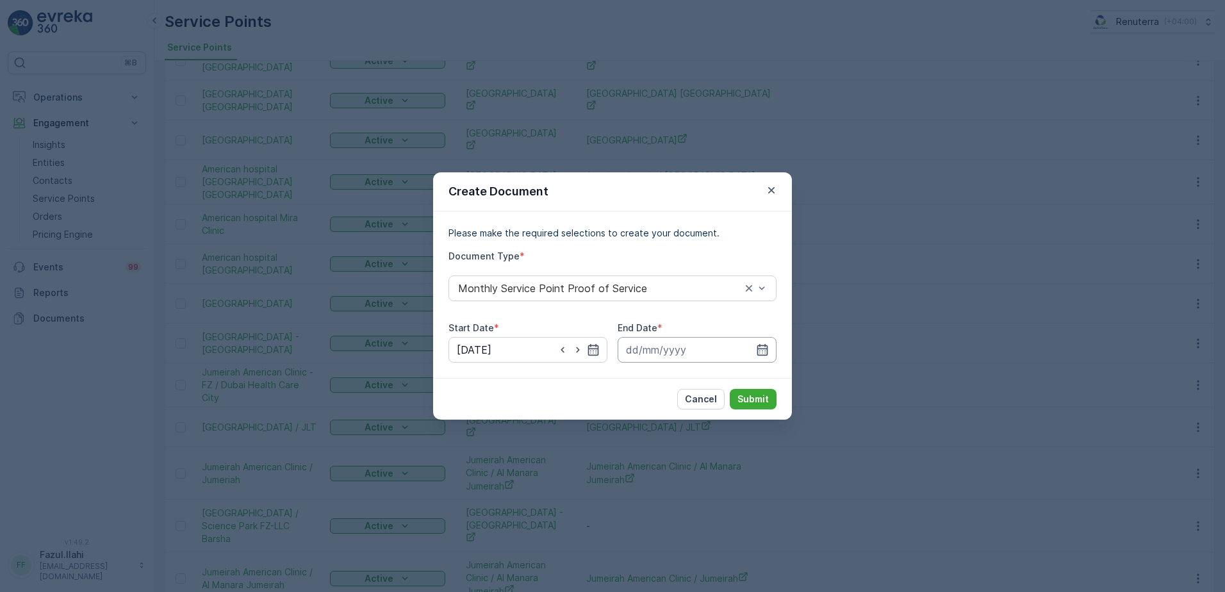
click at [768, 341] on input at bounding box center [697, 350] width 159 height 26
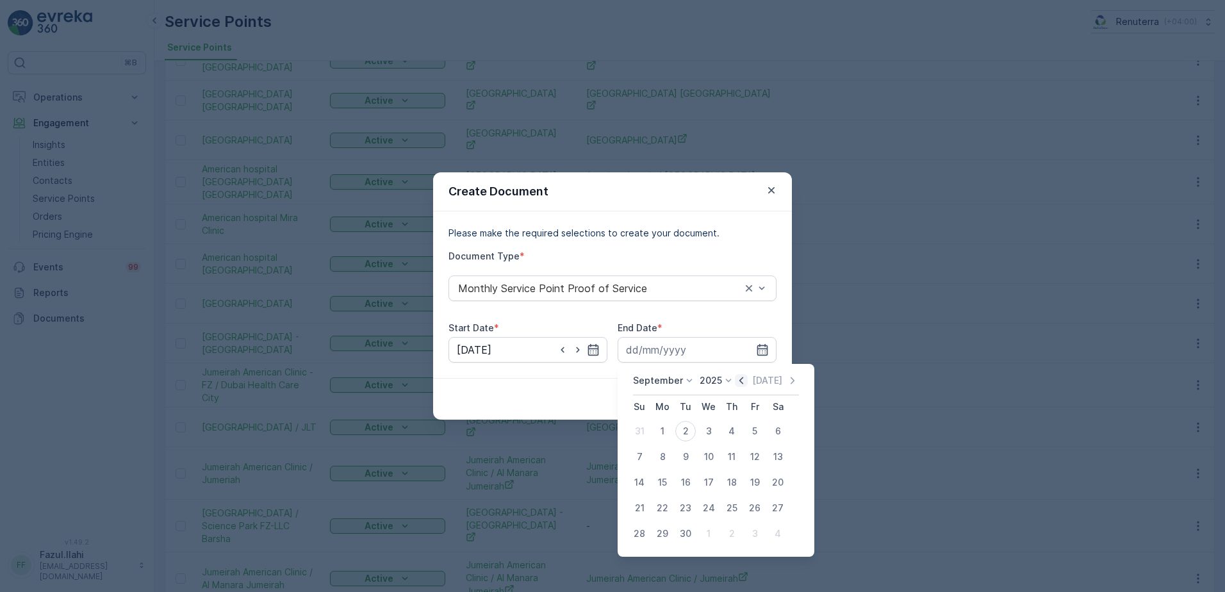
click at [740, 383] on icon "button" at bounding box center [742, 380] width 4 height 7
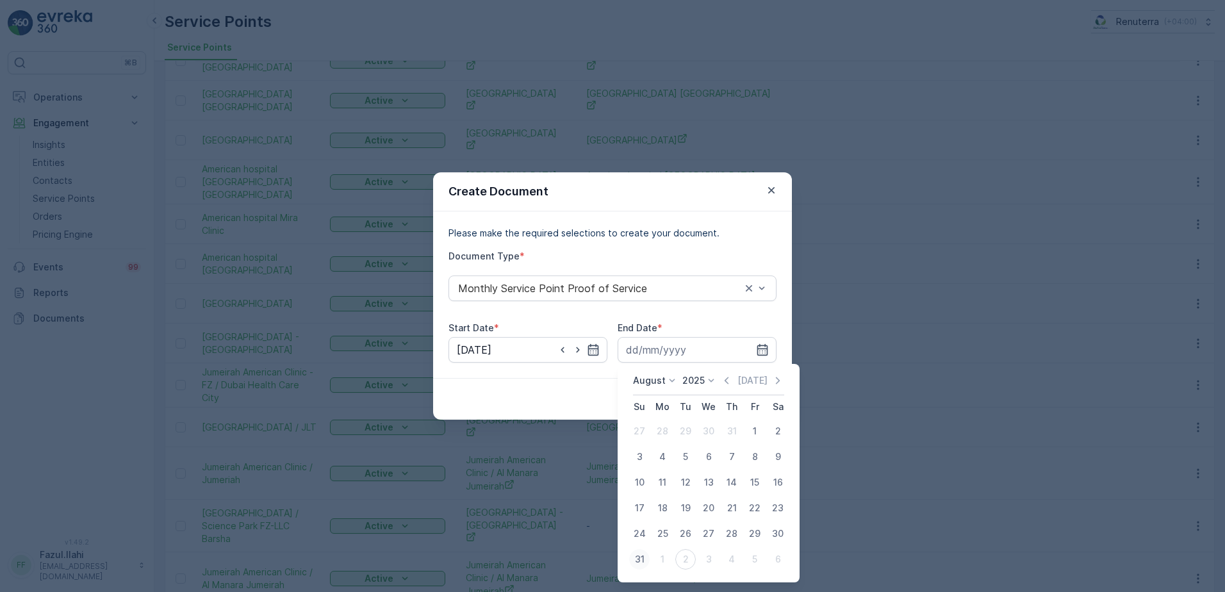
click at [638, 561] on div "31" at bounding box center [639, 559] width 21 height 21
type input "31.08.2025"
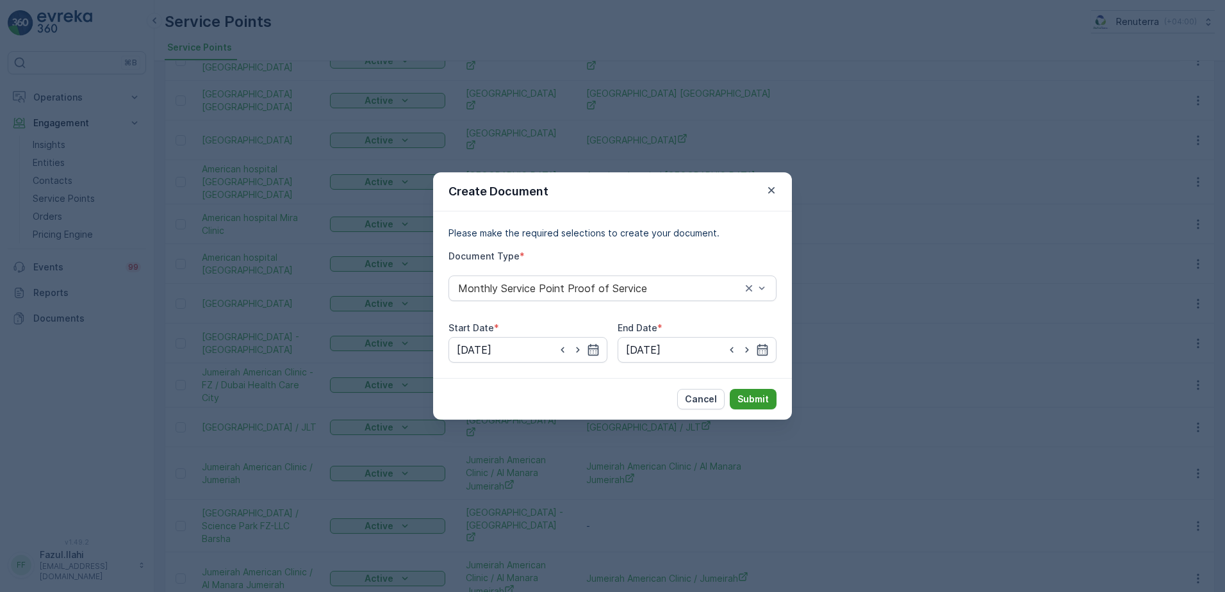
click at [751, 400] on p "Submit" at bounding box center [753, 399] width 31 height 13
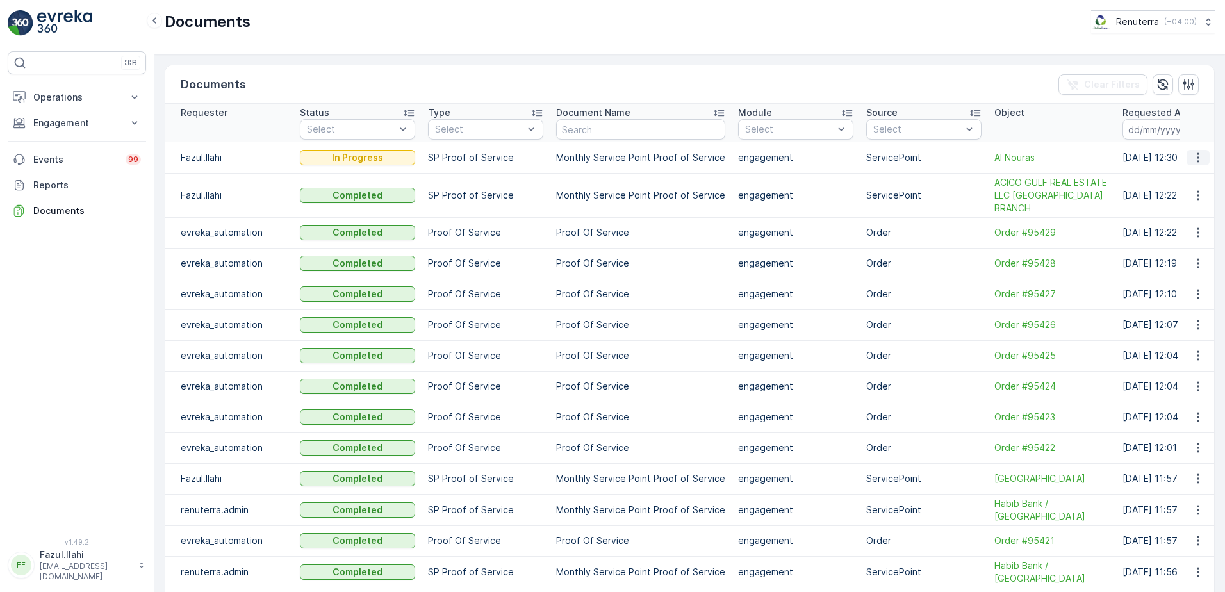
click at [1192, 157] on icon "button" at bounding box center [1198, 157] width 13 height 13
click at [1196, 156] on icon "button" at bounding box center [1198, 157] width 13 height 13
click at [1186, 175] on span "See Details" at bounding box center [1194, 176] width 49 height 13
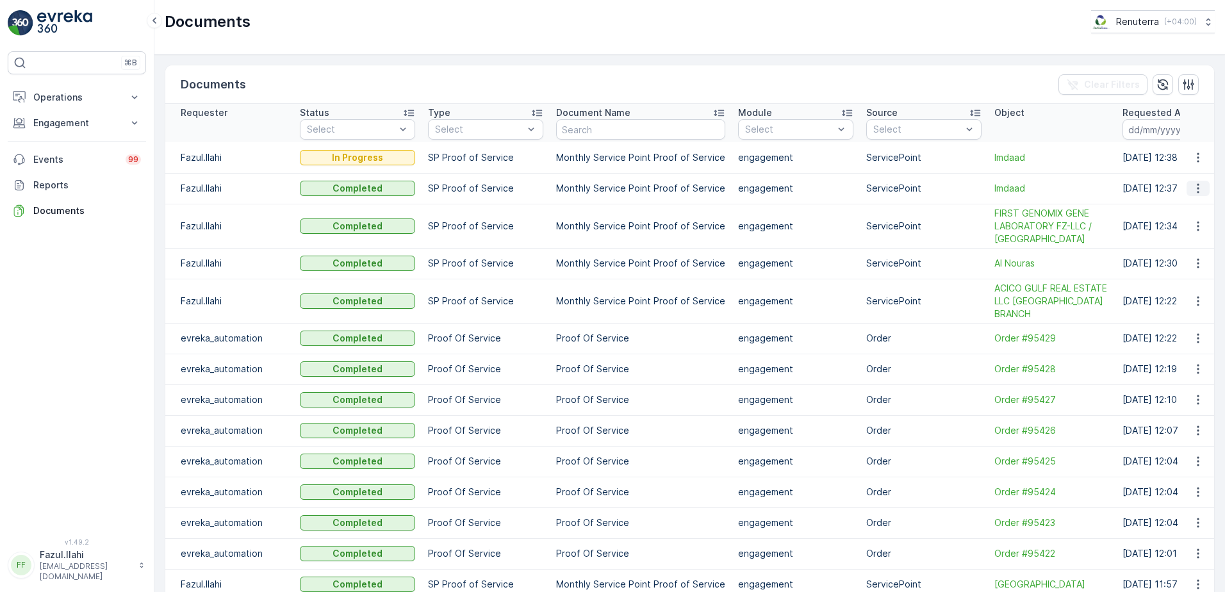
click at [1194, 188] on icon "button" at bounding box center [1198, 188] width 13 height 13
click at [1188, 210] on span "See Details" at bounding box center [1202, 209] width 49 height 13
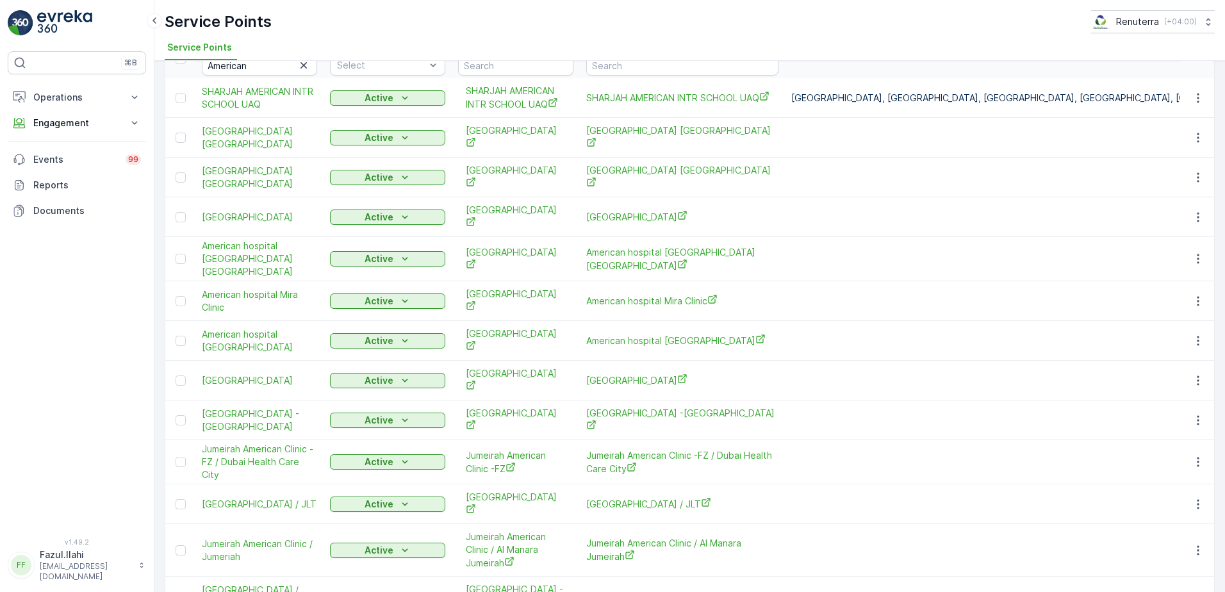
scroll to position [147, 0]
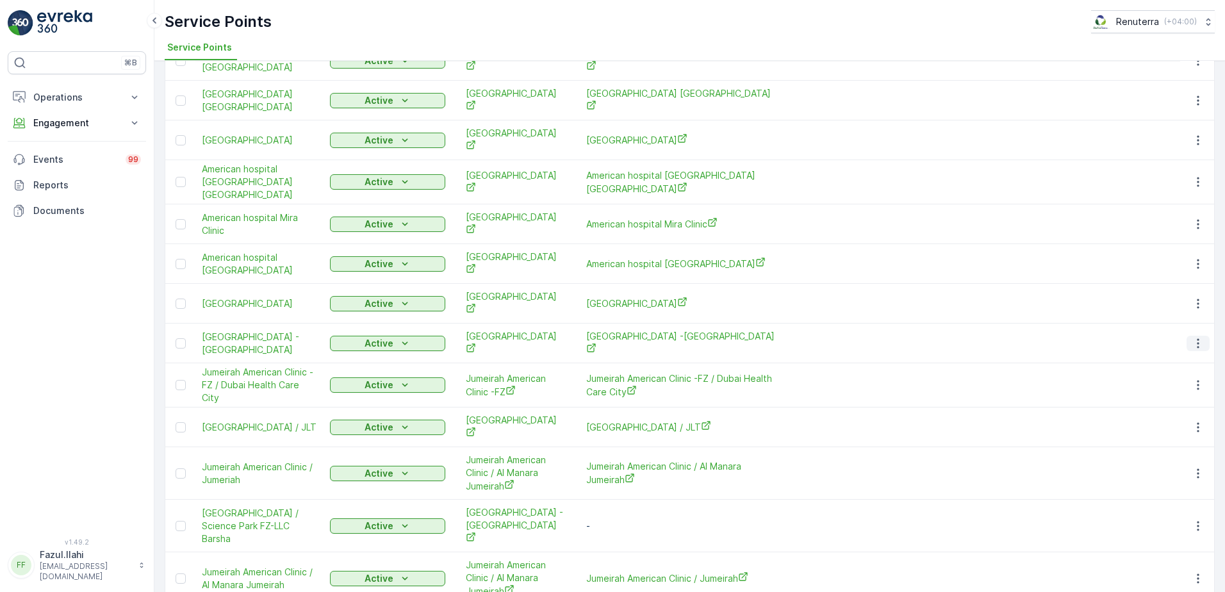
click at [1193, 337] on icon "button" at bounding box center [1198, 343] width 13 height 13
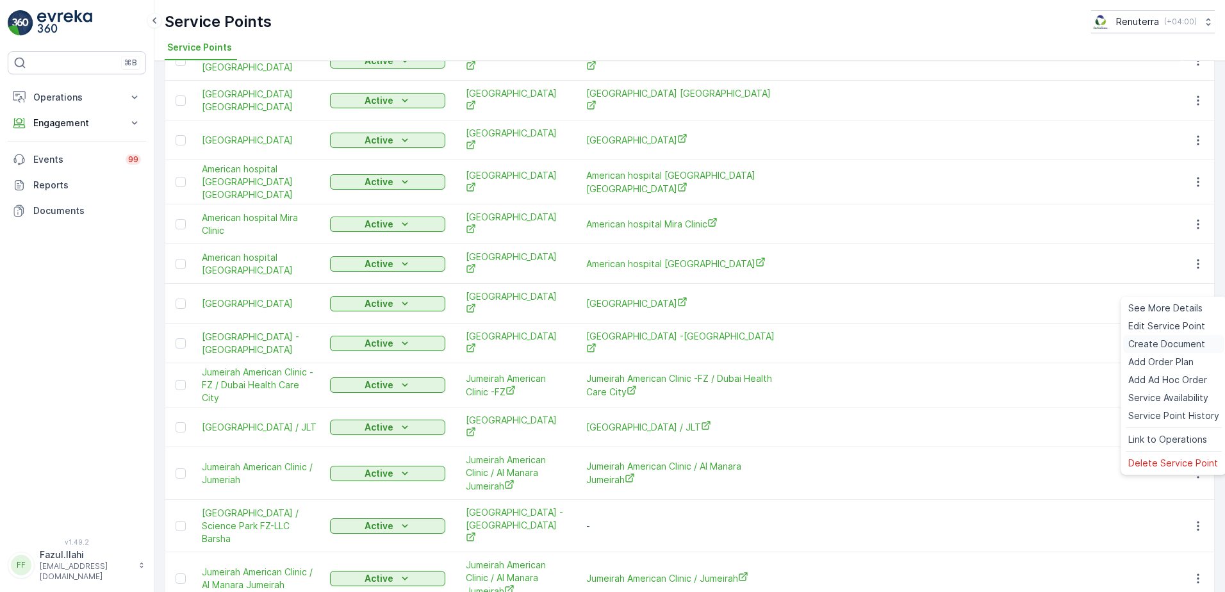
click at [1141, 342] on span "Create Document" at bounding box center [1167, 344] width 77 height 13
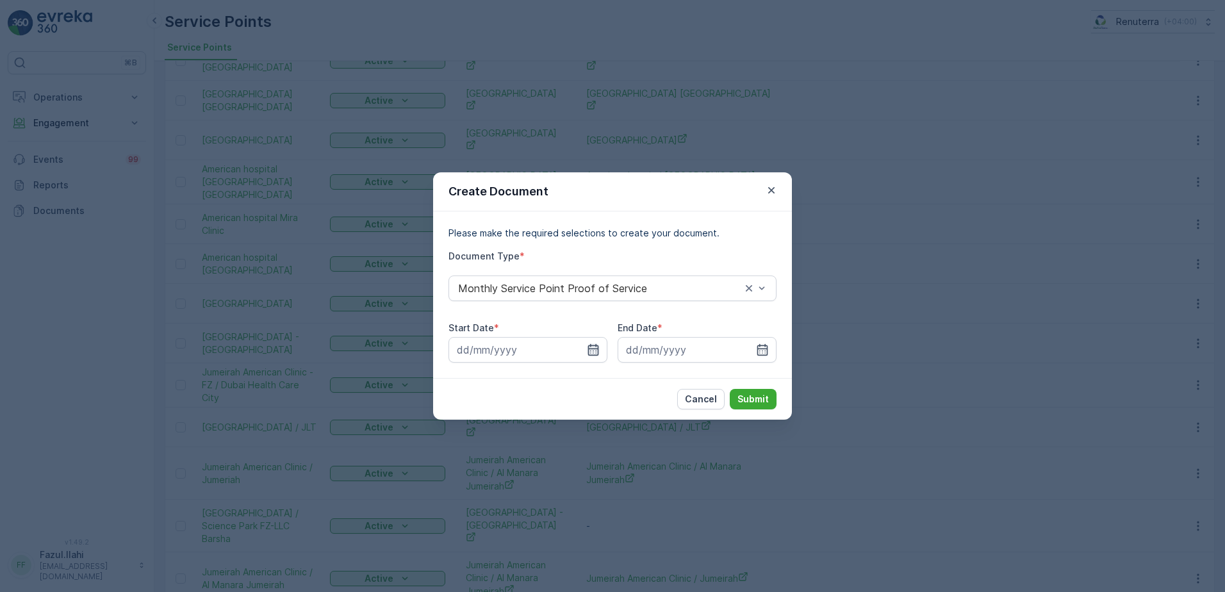
click at [589, 350] on icon "button" at bounding box center [593, 350] width 11 height 12
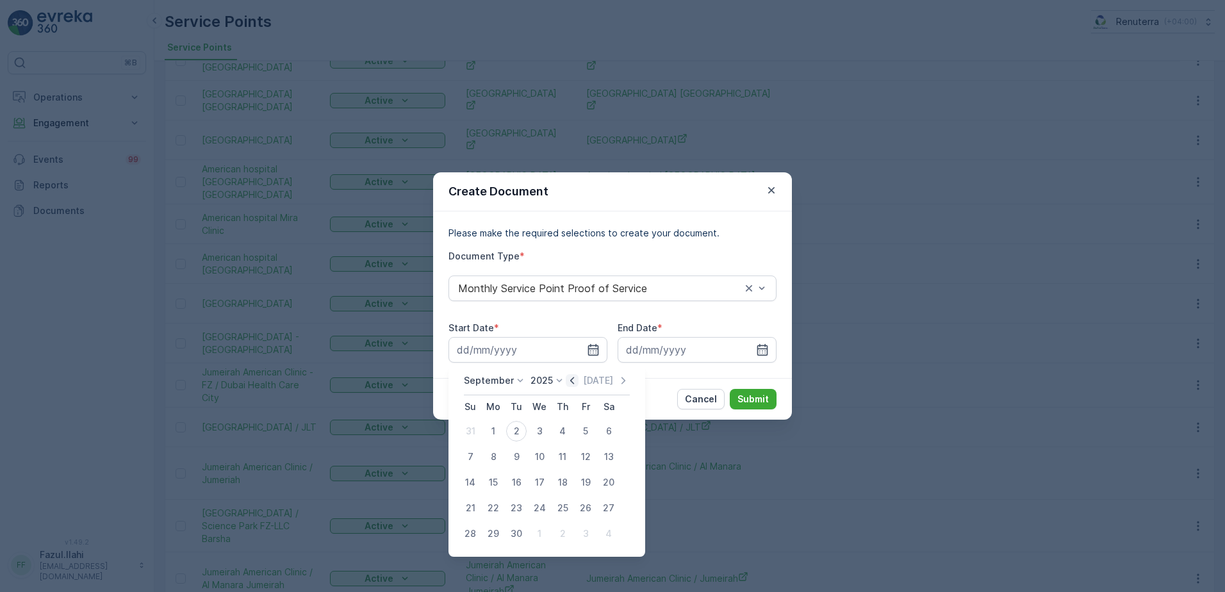
click at [573, 379] on icon "button" at bounding box center [572, 380] width 13 height 13
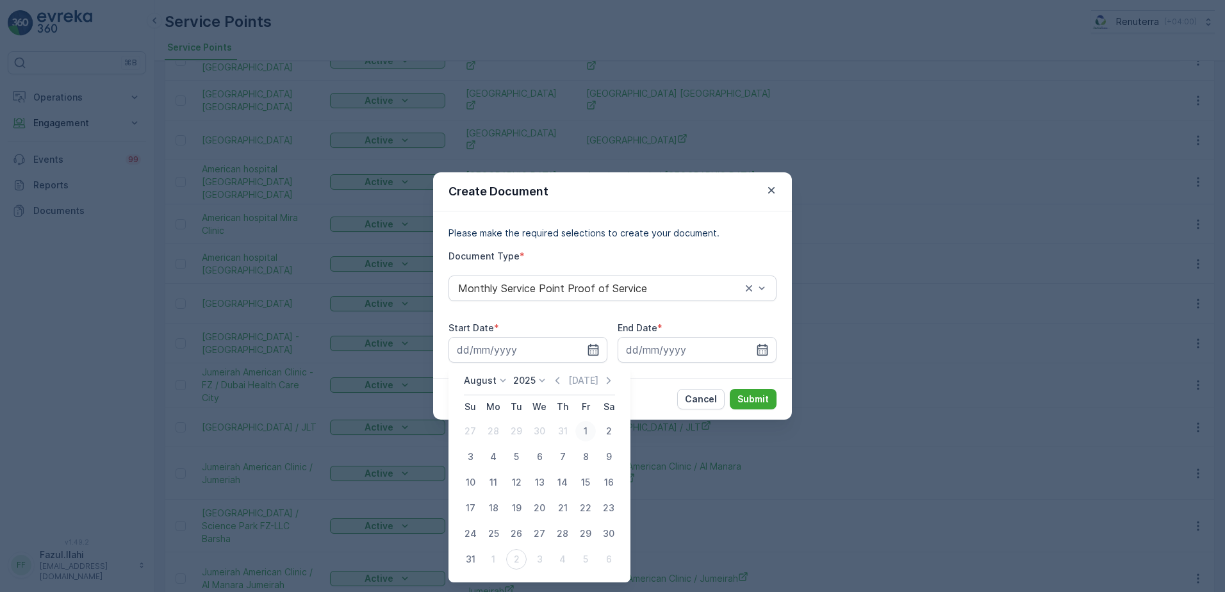
click at [583, 432] on div "1" at bounding box center [586, 431] width 21 height 21
type input "01.08.2025"
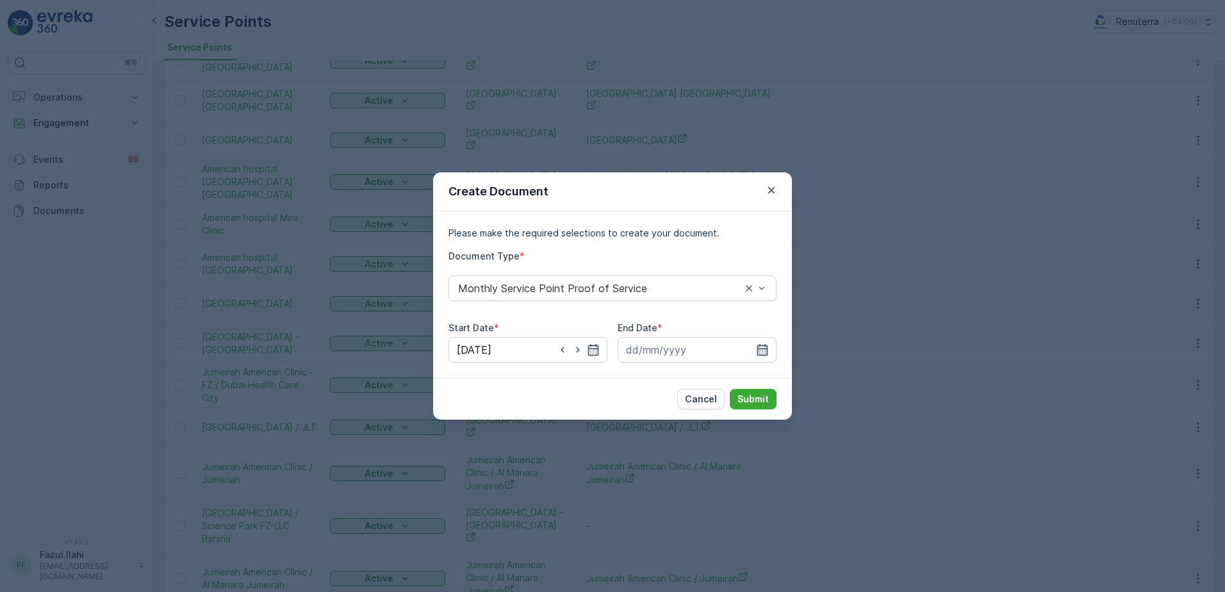
click at [759, 345] on icon "button" at bounding box center [763, 350] width 11 height 12
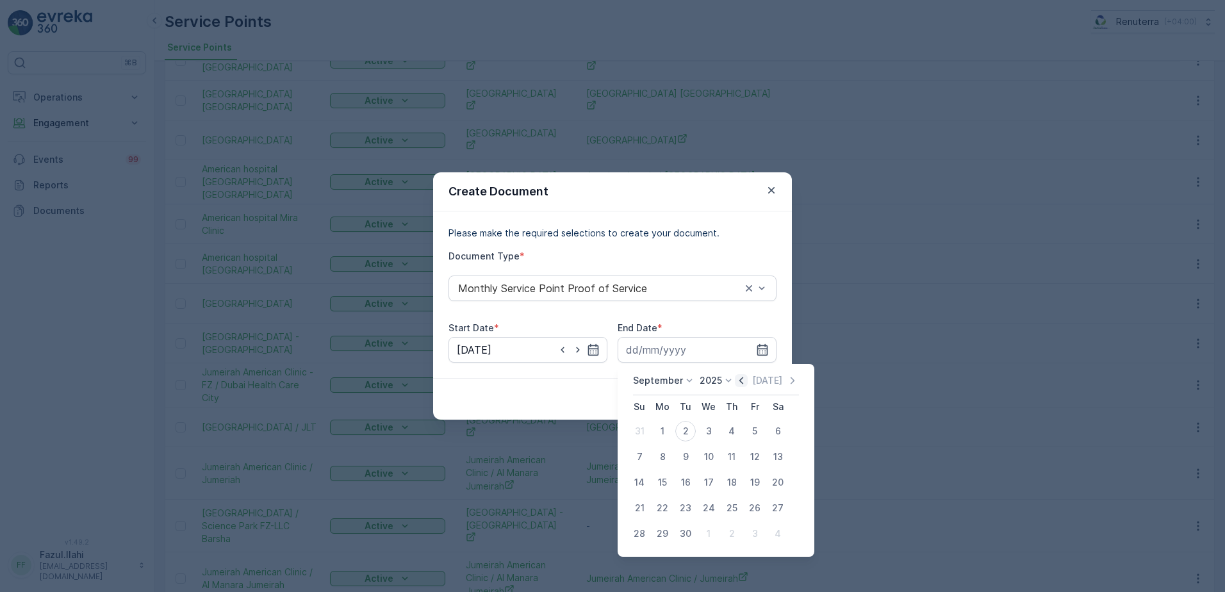
click at [738, 376] on icon "button" at bounding box center [741, 380] width 13 height 13
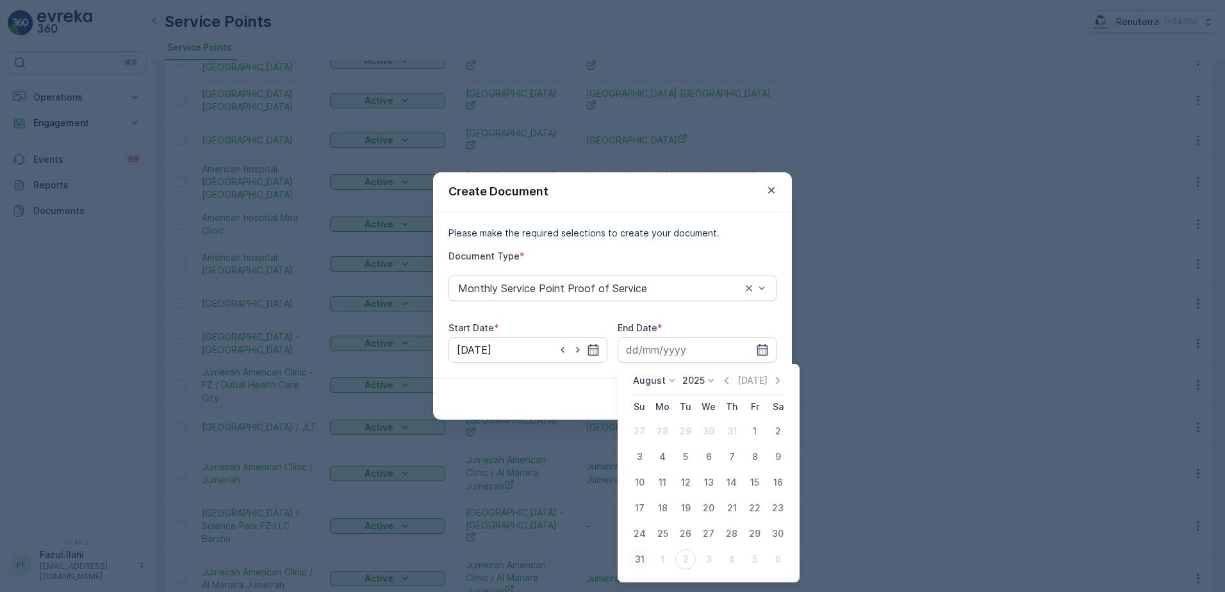
click at [638, 558] on div "31" at bounding box center [639, 559] width 21 height 21
type input "31.08.2025"
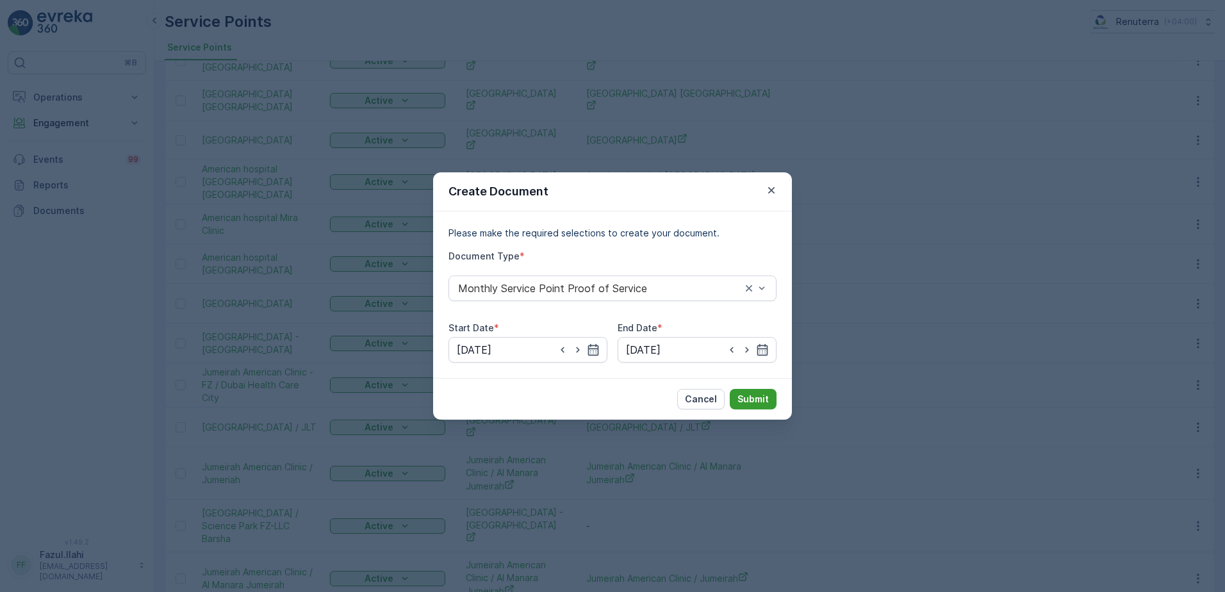
click at [752, 402] on p "Submit" at bounding box center [753, 399] width 31 height 13
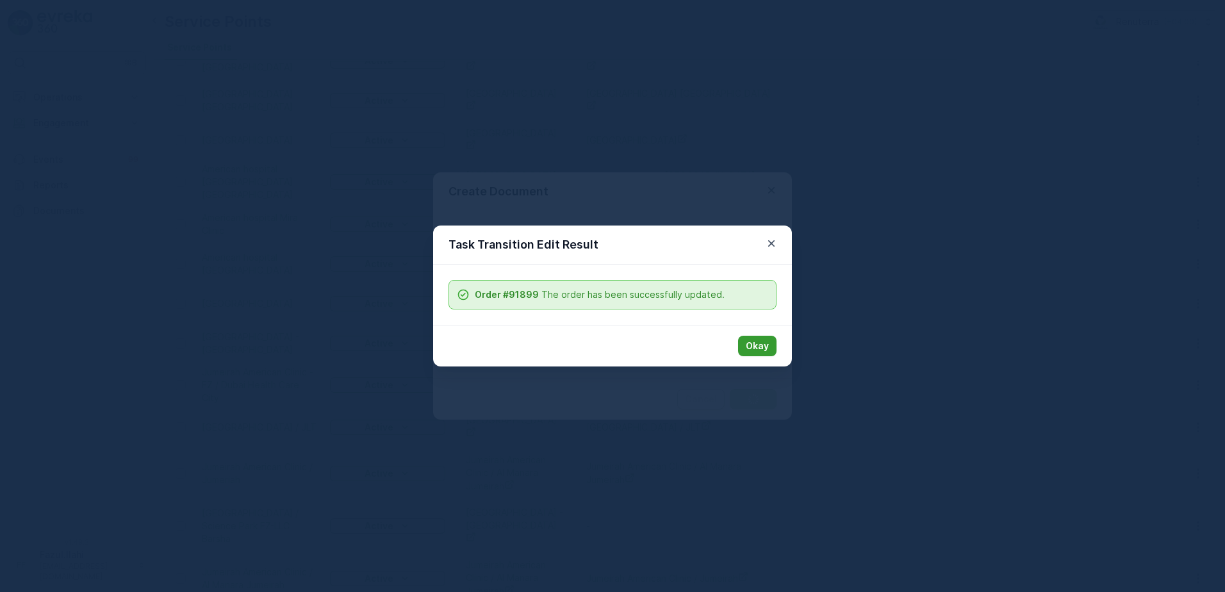
click at [759, 350] on p "Okay" at bounding box center [757, 346] width 23 height 13
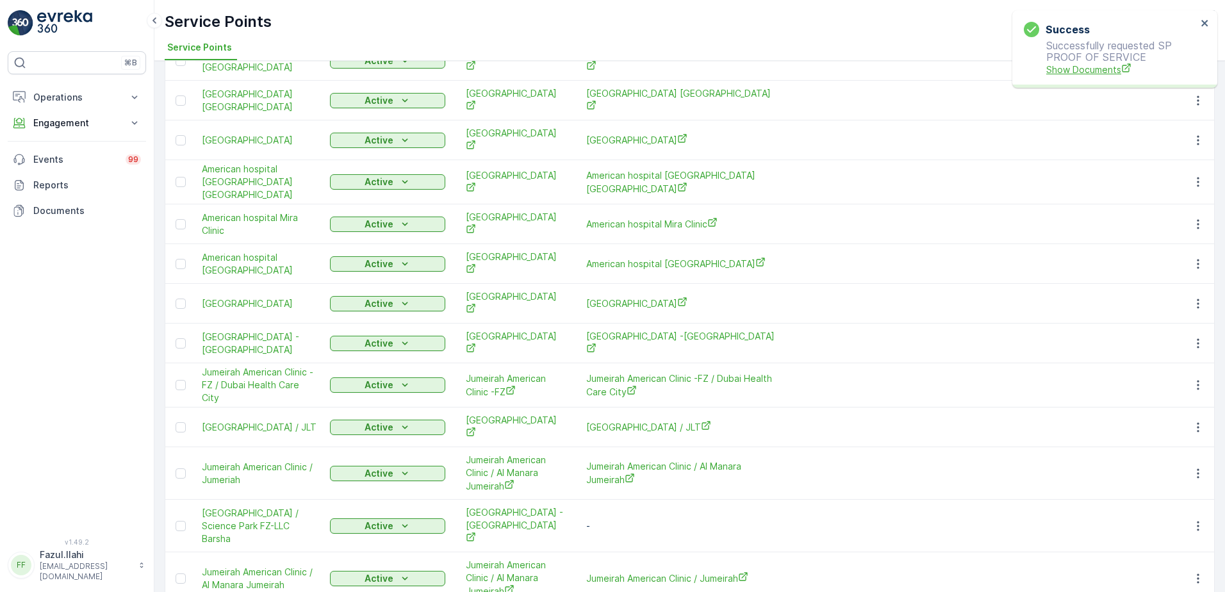
click at [1072, 68] on span "Show Documents" at bounding box center [1122, 69] width 151 height 13
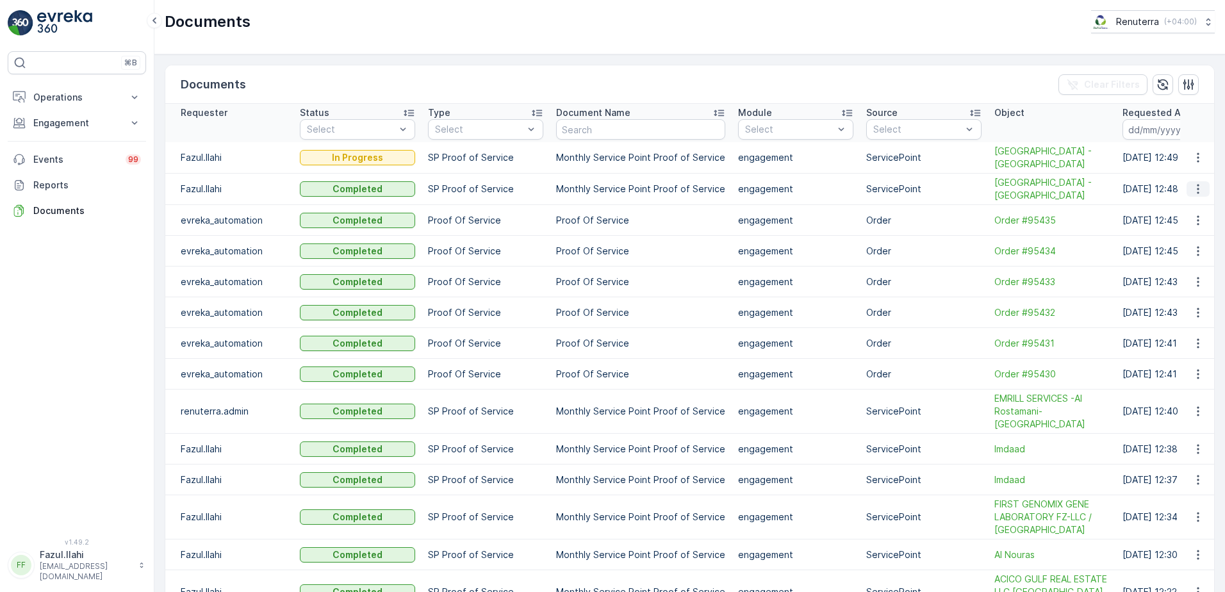
click at [1195, 187] on icon "button" at bounding box center [1198, 189] width 13 height 13
click at [1196, 204] on span "See Details" at bounding box center [1202, 209] width 49 height 13
